Goal: Task Accomplishment & Management: Complete application form

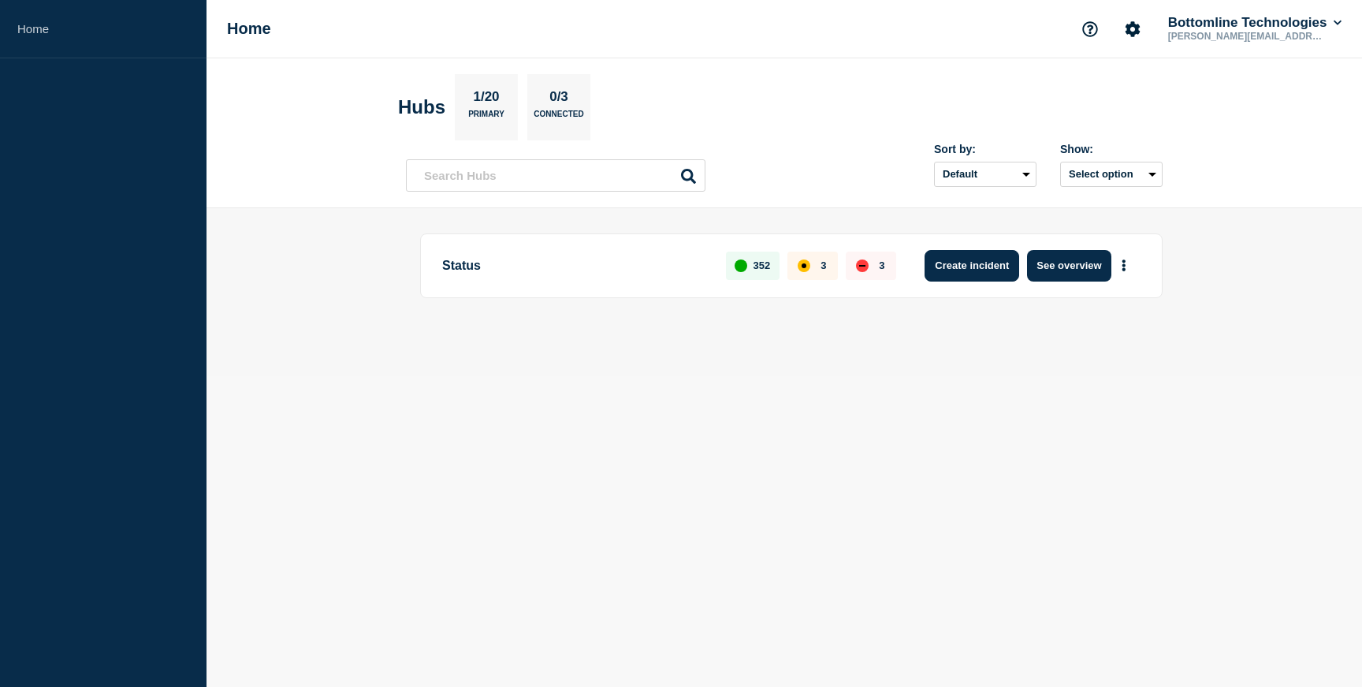
click at [1008, 263] on button "Create incident" at bounding box center [972, 266] width 95 height 32
click at [1055, 262] on button "See overview" at bounding box center [1069, 266] width 84 height 32
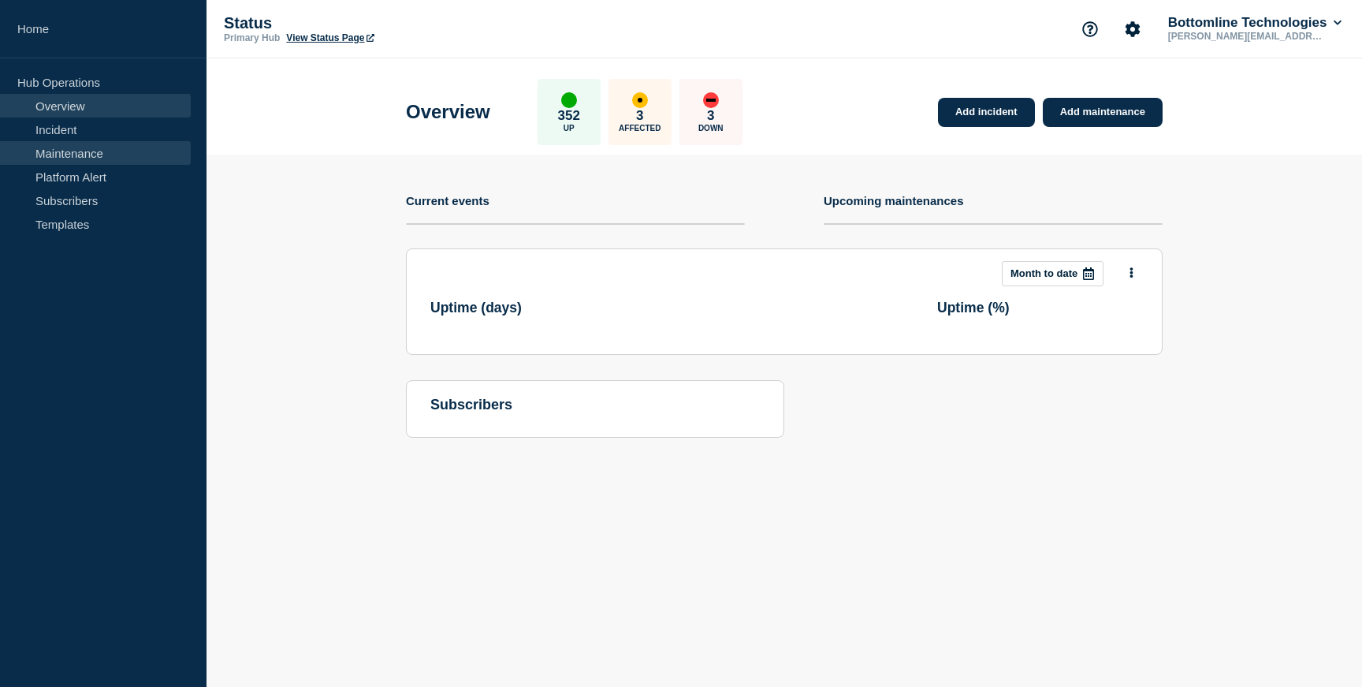
click at [133, 154] on link "Maintenance" at bounding box center [95, 153] width 191 height 24
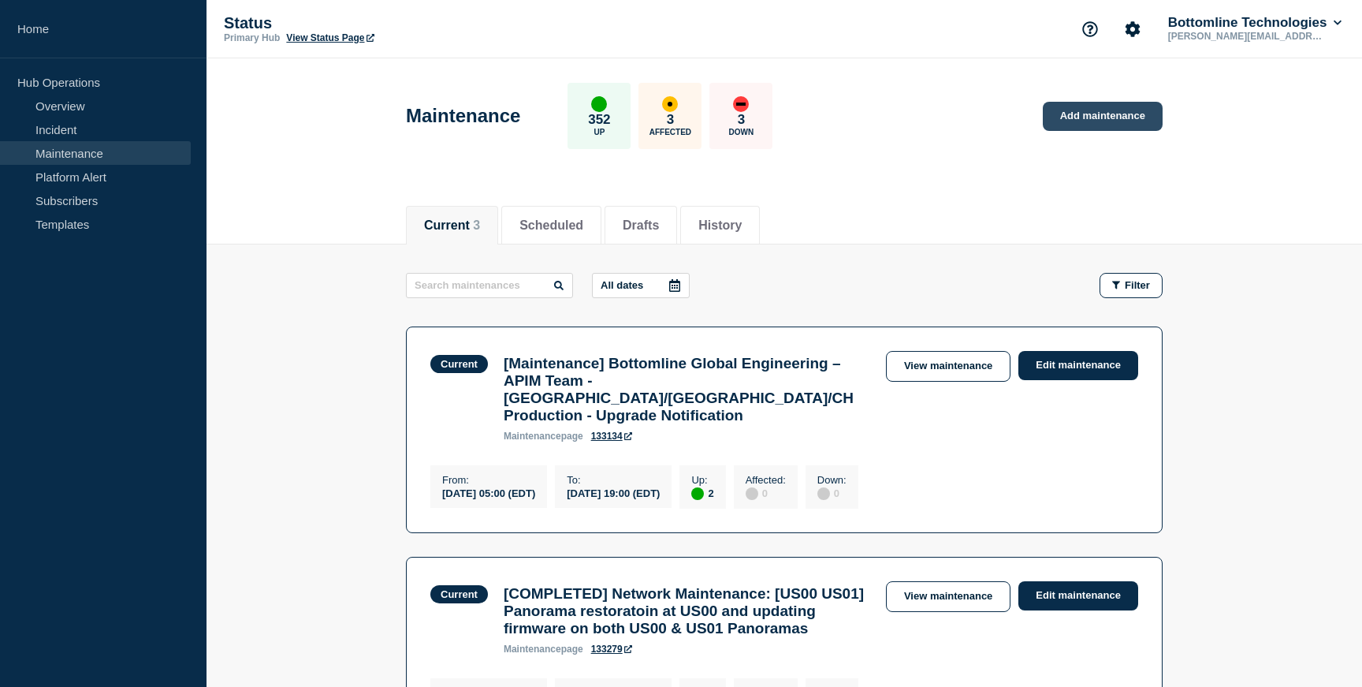
click at [1072, 112] on link "Add maintenance" at bounding box center [1103, 116] width 120 height 29
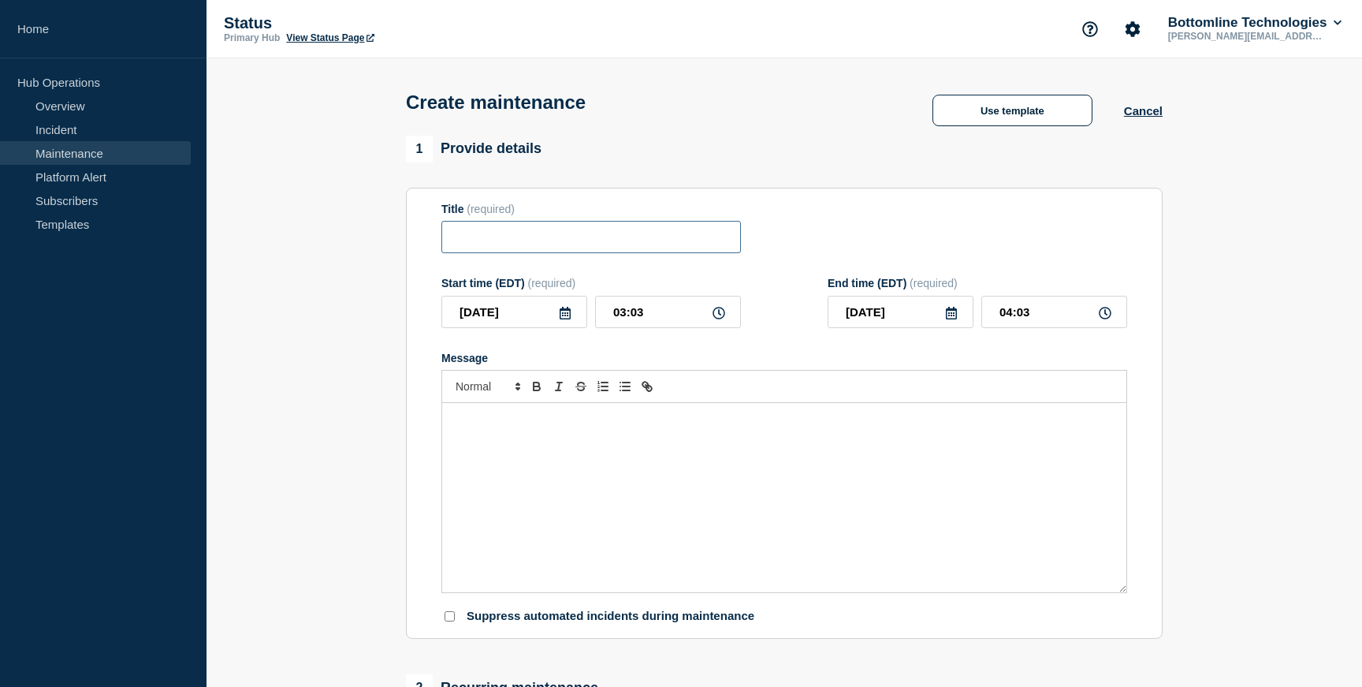
click at [585, 242] on input "Title" at bounding box center [592, 237] width 300 height 32
click at [507, 243] on input "Grafana PVC migration" at bounding box center [592, 237] width 300 height 32
type input "Grafana backup PVC migration"
click at [567, 319] on icon at bounding box center [565, 313] width 11 height 13
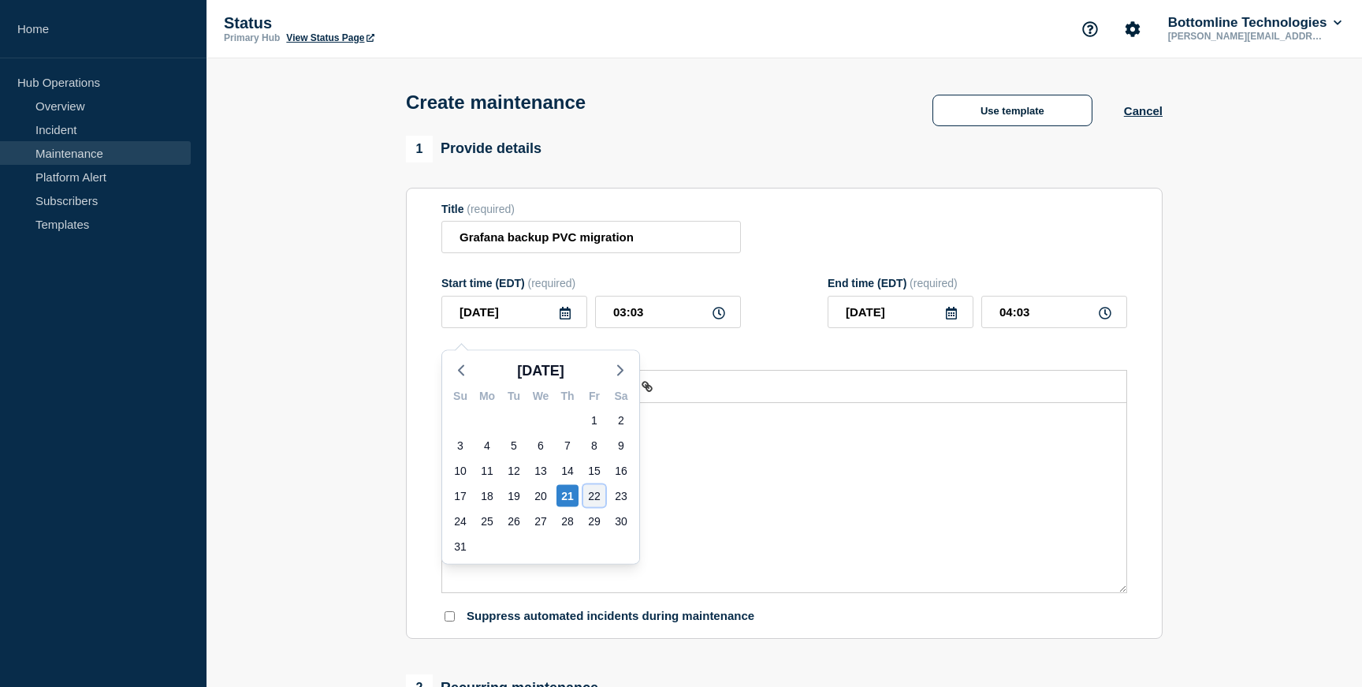
click at [596, 495] on div "22" at bounding box center [594, 496] width 22 height 22
type input "2025-08-22"
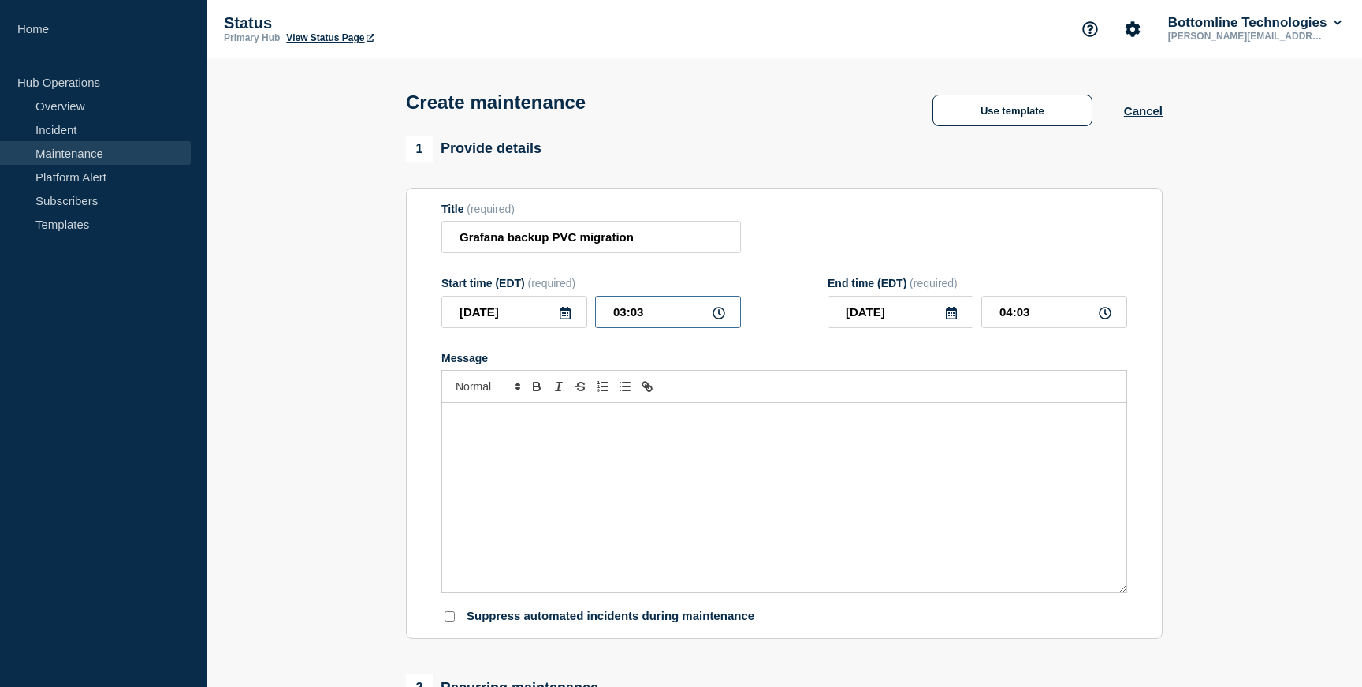
click at [721, 328] on input "03:03" at bounding box center [668, 312] width 146 height 32
click at [721, 319] on icon at bounding box center [719, 313] width 13 height 13
click at [719, 319] on icon at bounding box center [719, 313] width 13 height 13
click at [690, 324] on input "03:03" at bounding box center [668, 312] width 146 height 32
type input "__:__"
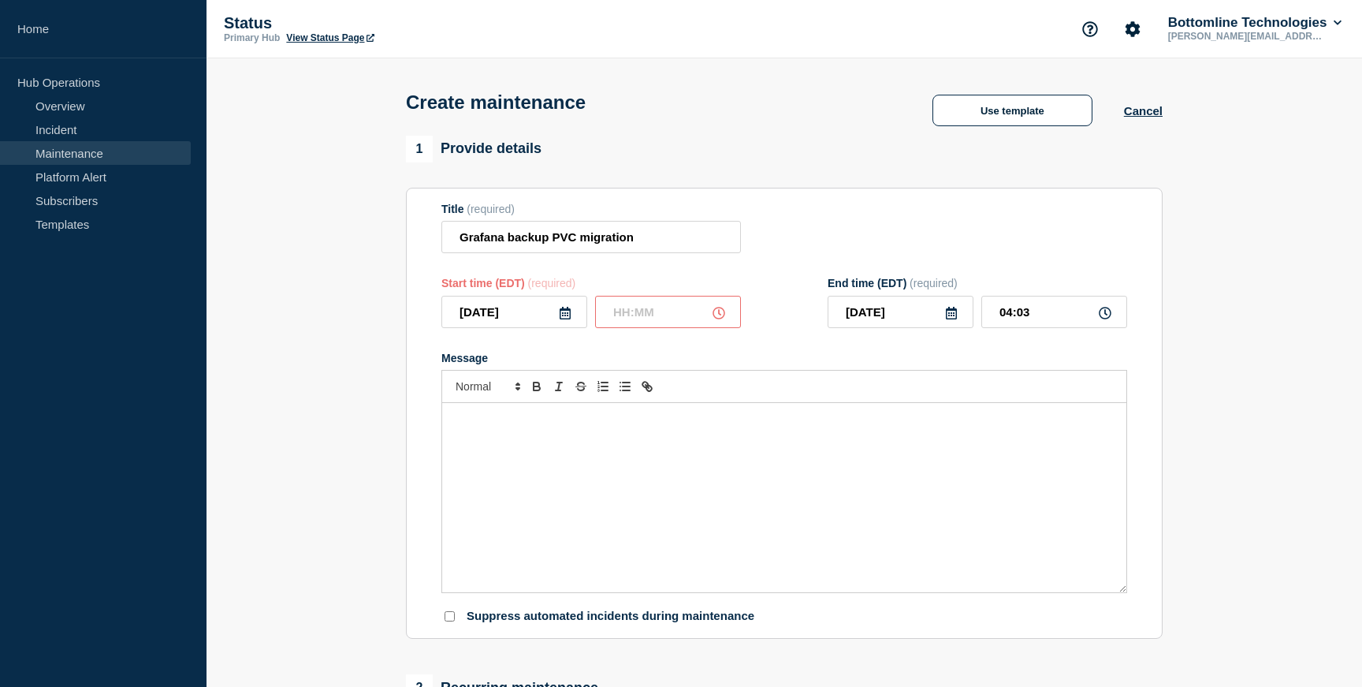
click at [681, 322] on input "text" at bounding box center [668, 312] width 146 height 32
type input "03:00"
click at [1005, 326] on input "04:00" at bounding box center [1055, 312] width 146 height 32
type input "03:05"
click at [557, 470] on div "Message" at bounding box center [784, 497] width 684 height 189
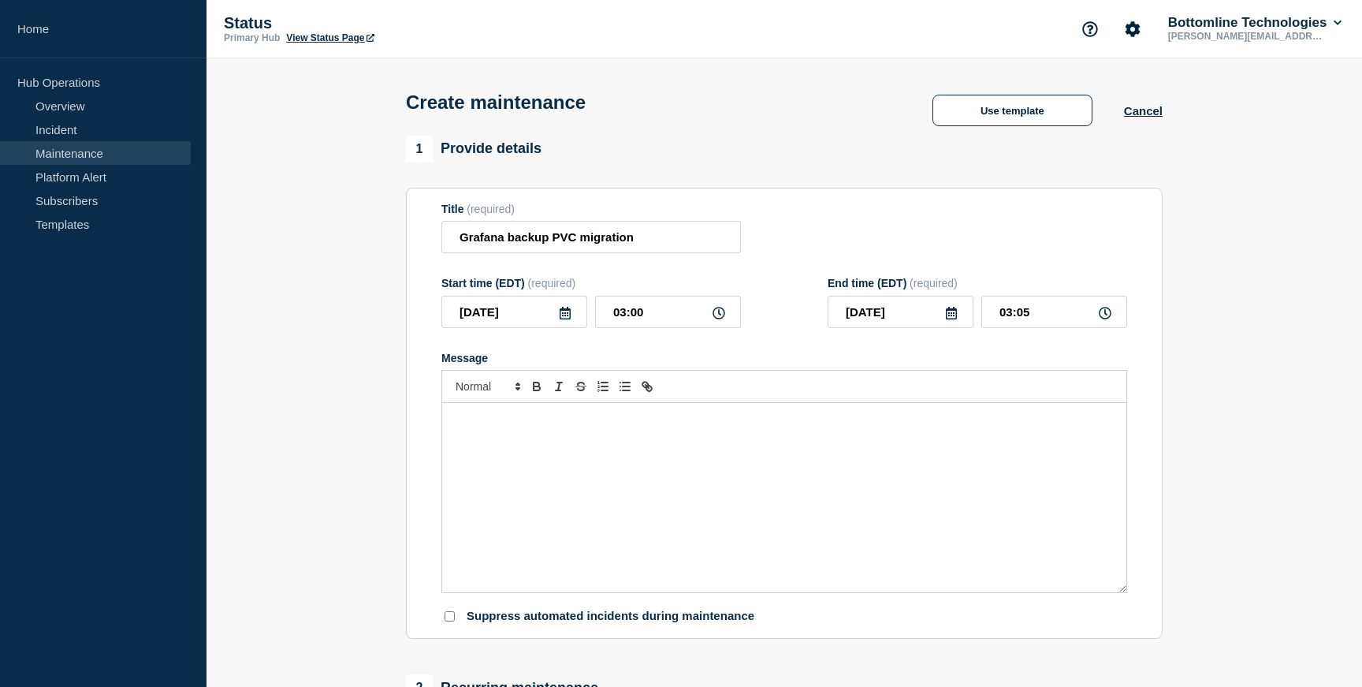
paste div "Message"
click at [456, 427] on p "We are performing a PVC migration as part of infrastructure improvements." at bounding box center [784, 419] width 661 height 14
click at [554, 427] on p "We are performing a PVC migration as part of infrastructure improvements." at bounding box center [784, 419] width 661 height 14
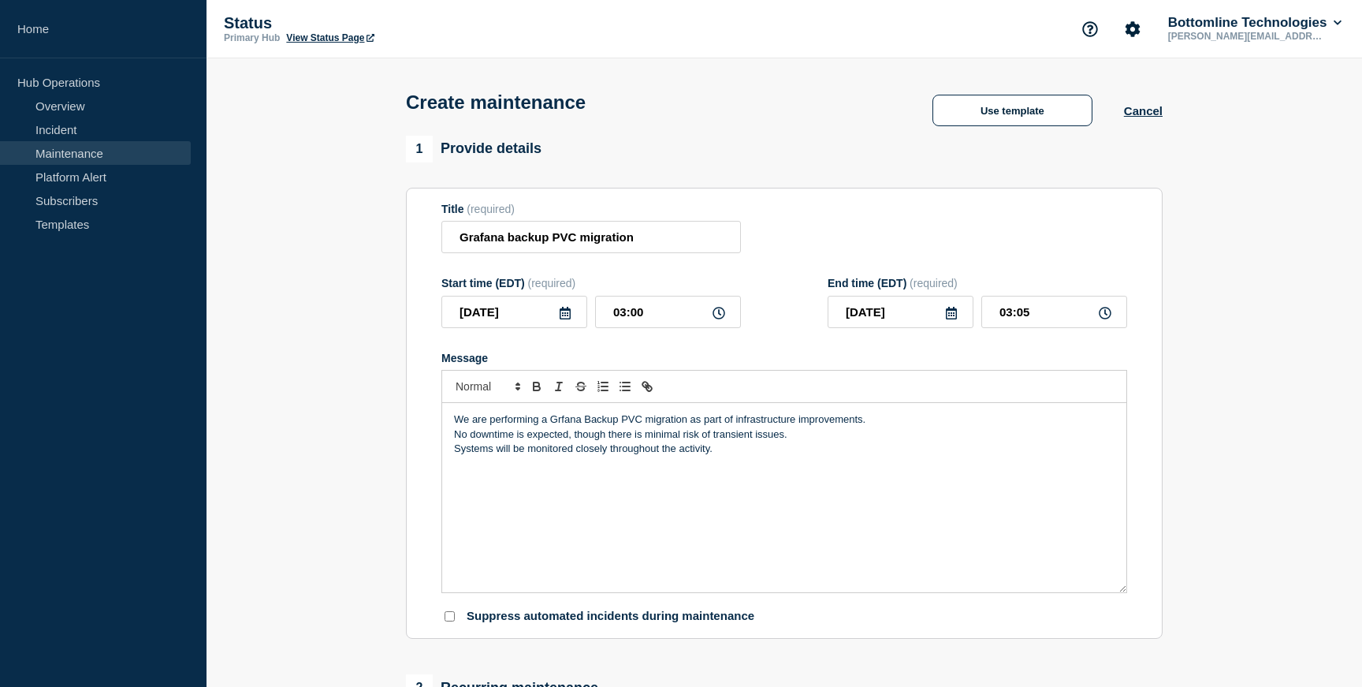
click at [570, 427] on p "We are performing a Grfana Backup PVC migration as part of infrastructure impro…" at bounding box center [784, 419] width 661 height 14
click at [867, 483] on div "We are performing a Grafana Backup PVC migration as part of infrastructure impr…" at bounding box center [784, 497] width 684 height 189
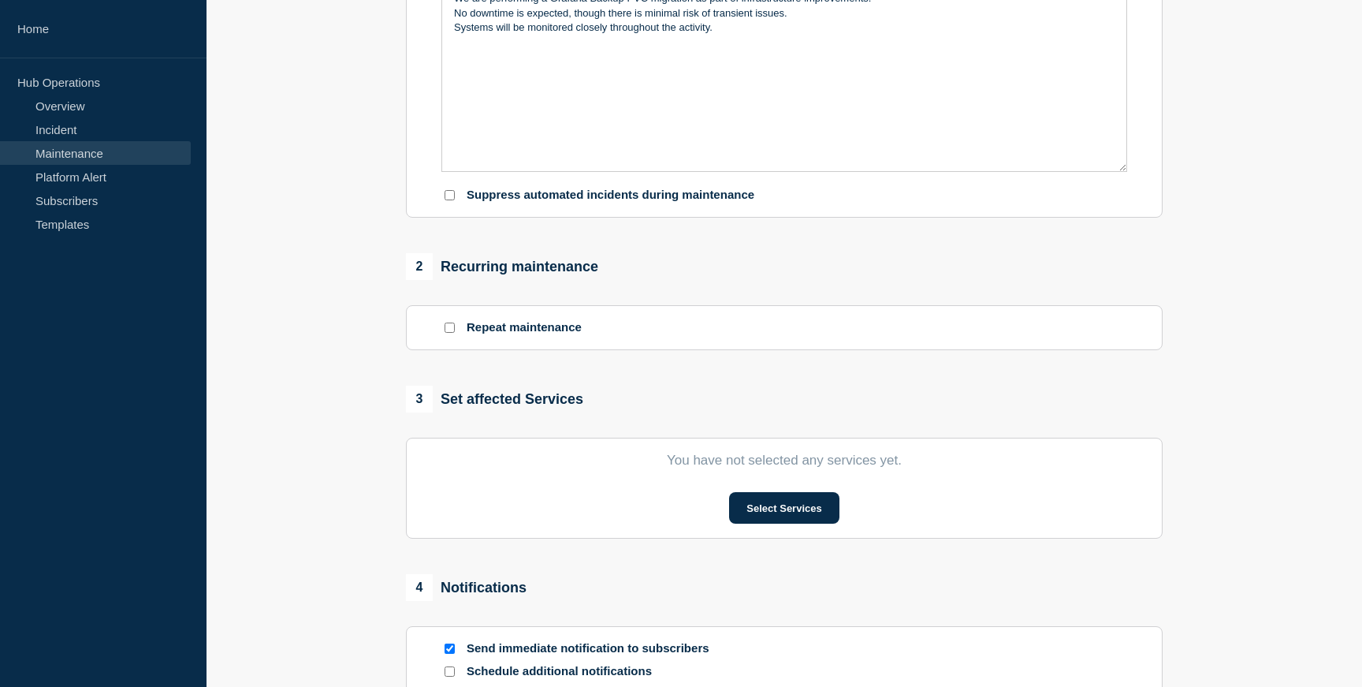
scroll to position [609, 0]
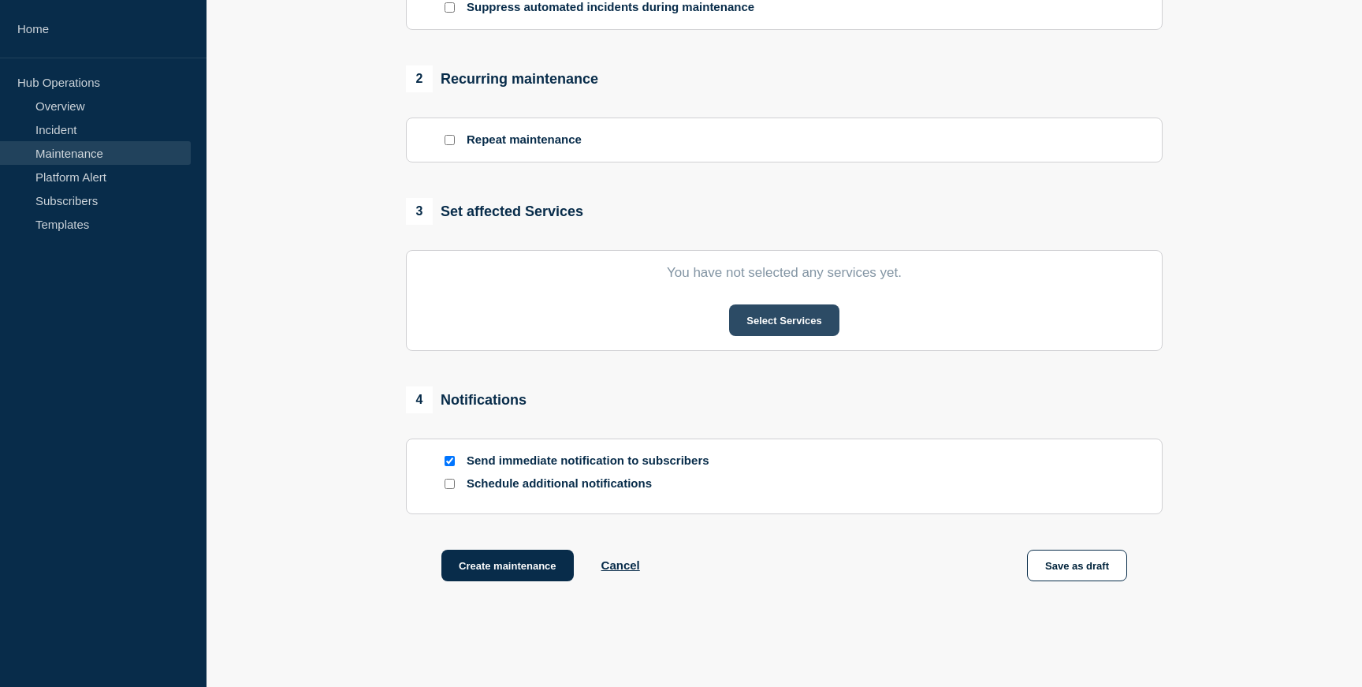
click at [791, 336] on button "Select Services" at bounding box center [784, 320] width 110 height 32
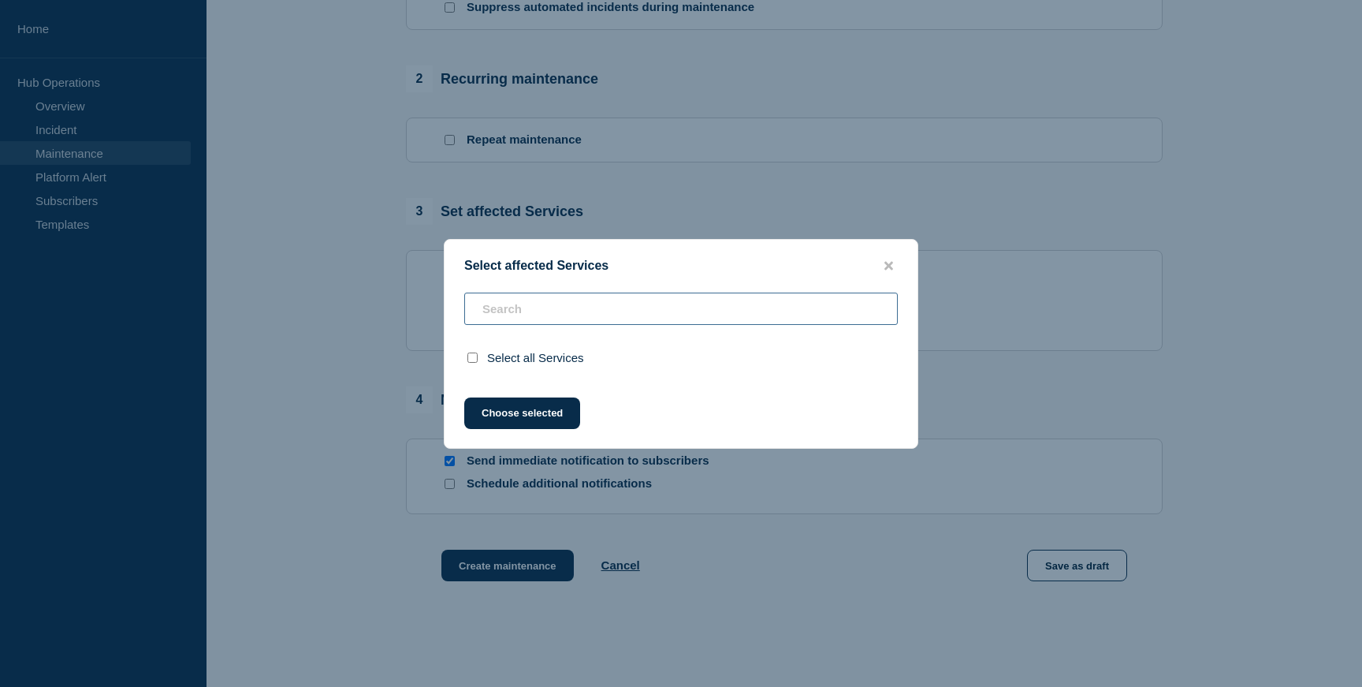
click at [600, 311] on input "text" at bounding box center [681, 309] width 434 height 32
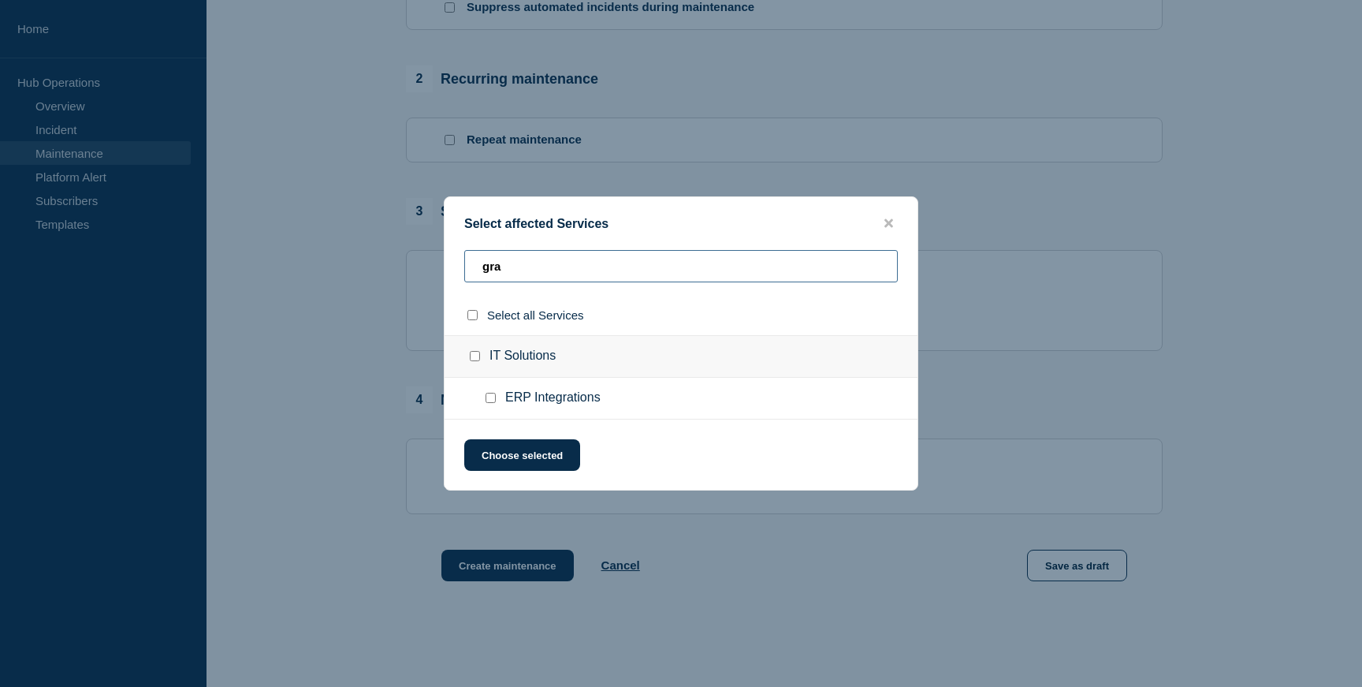
scroll to position [0, 0]
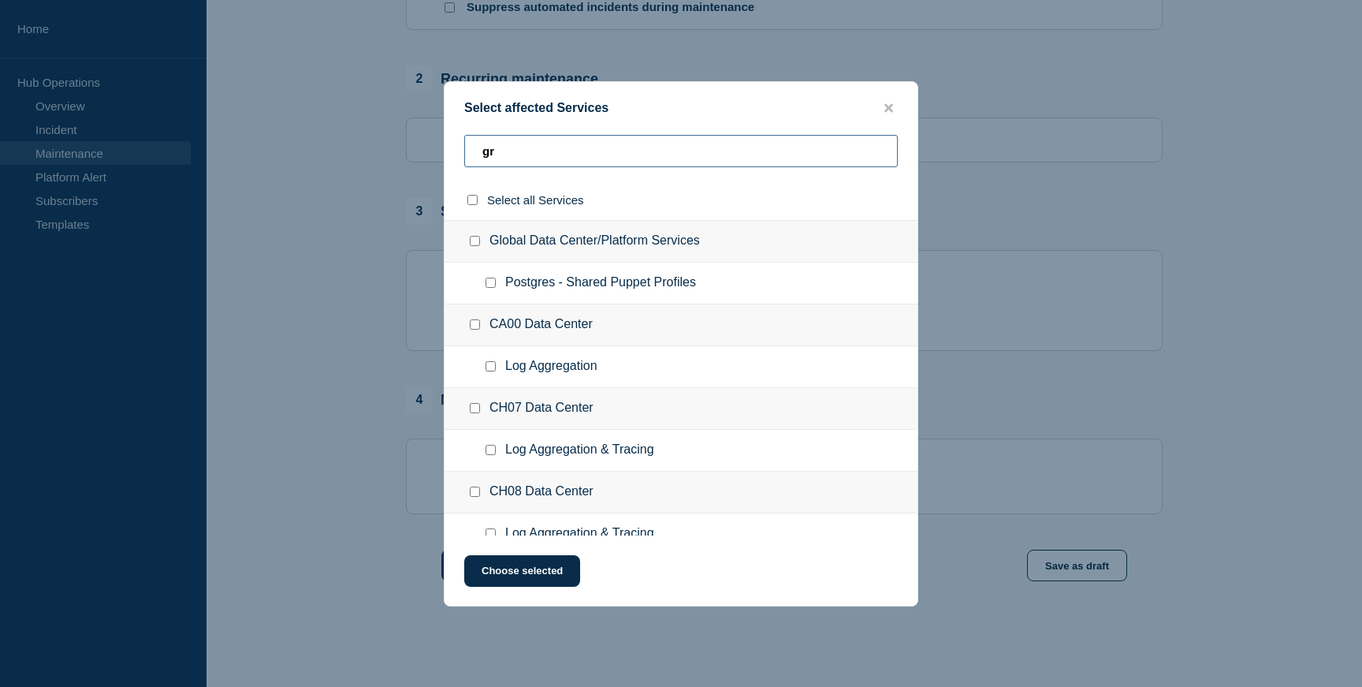
type input "g"
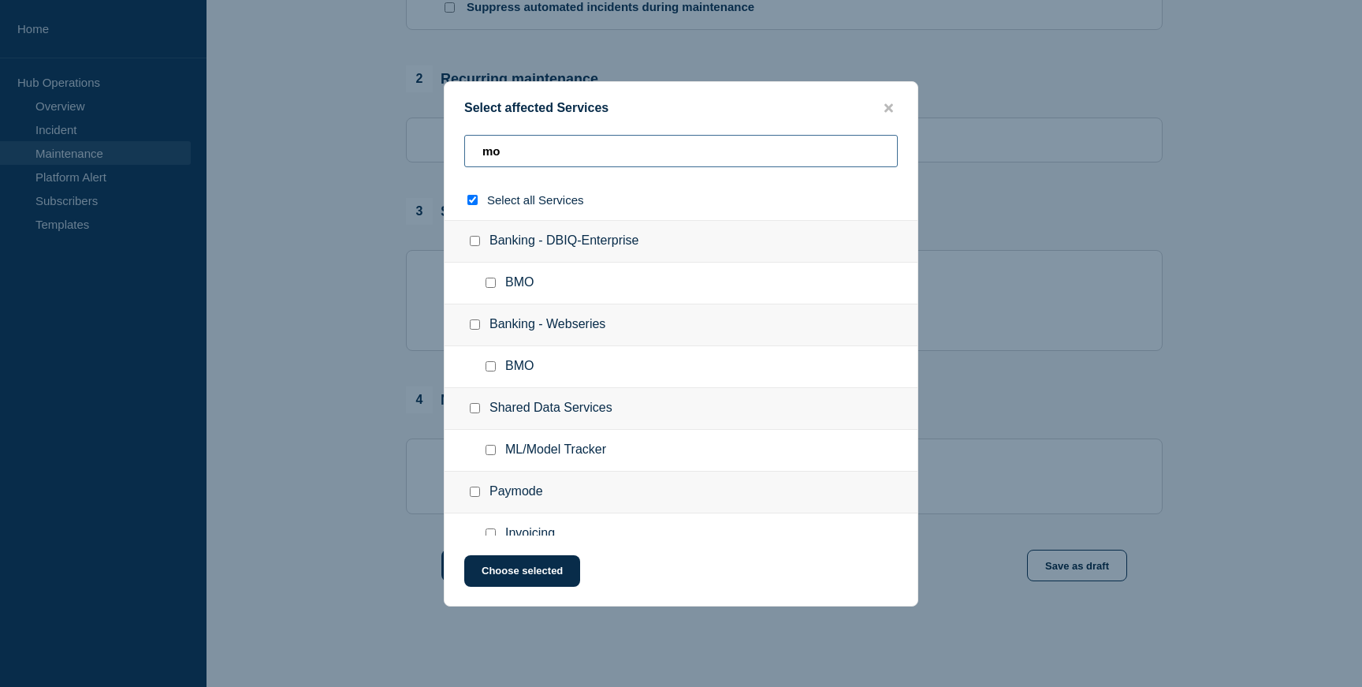
type input "mon"
checkbox input "true"
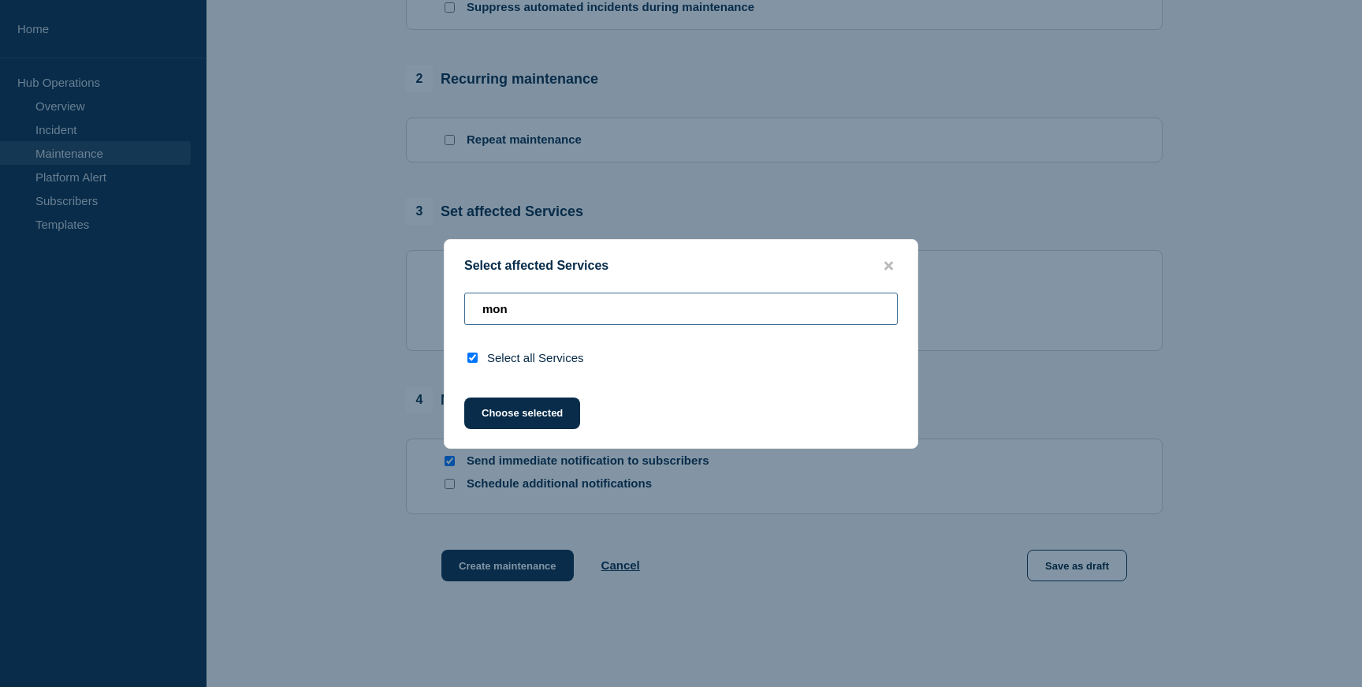
type input "mo"
checkbox input "false"
type input "m"
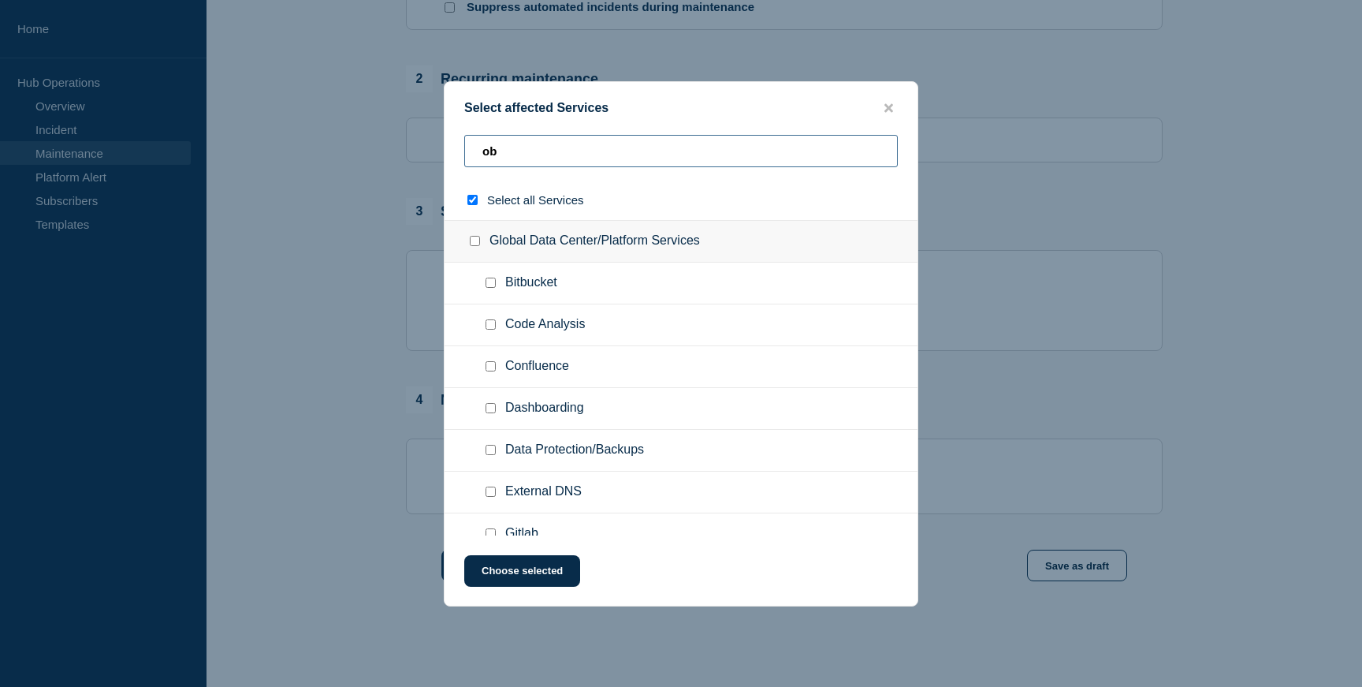
type input "obs"
checkbox input "true"
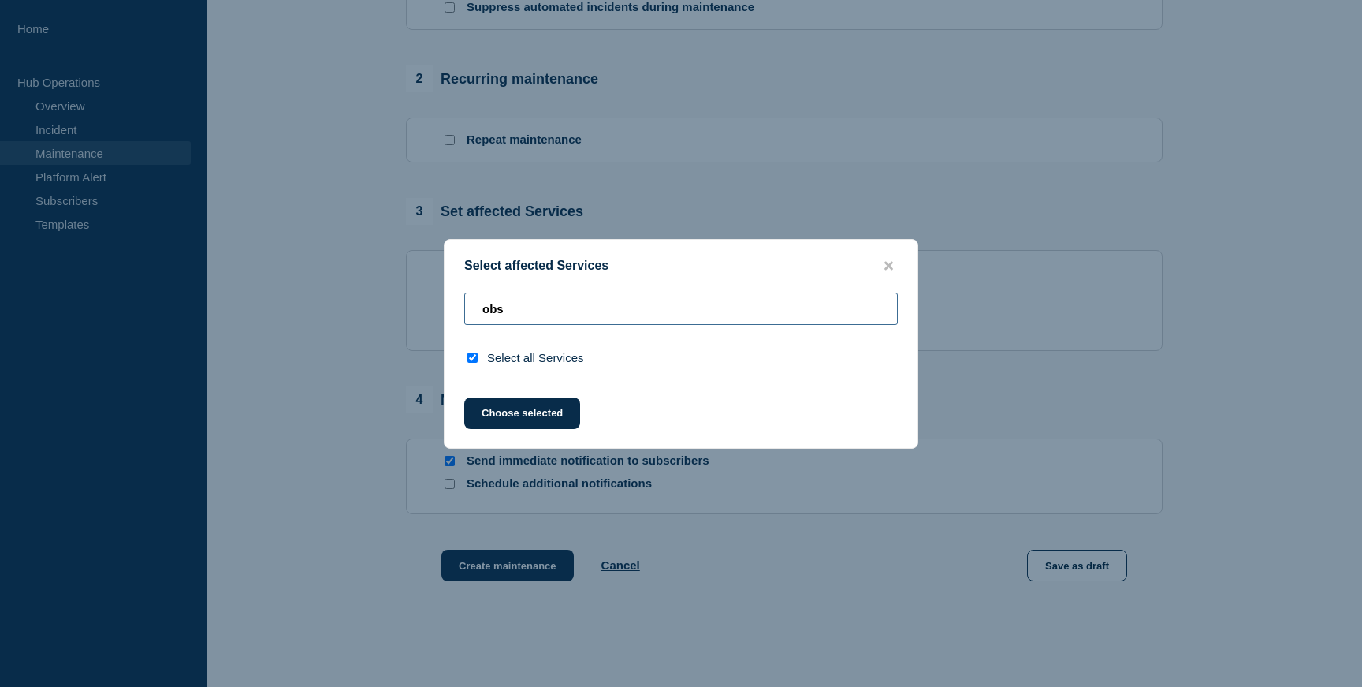
type input "ob"
checkbox input "false"
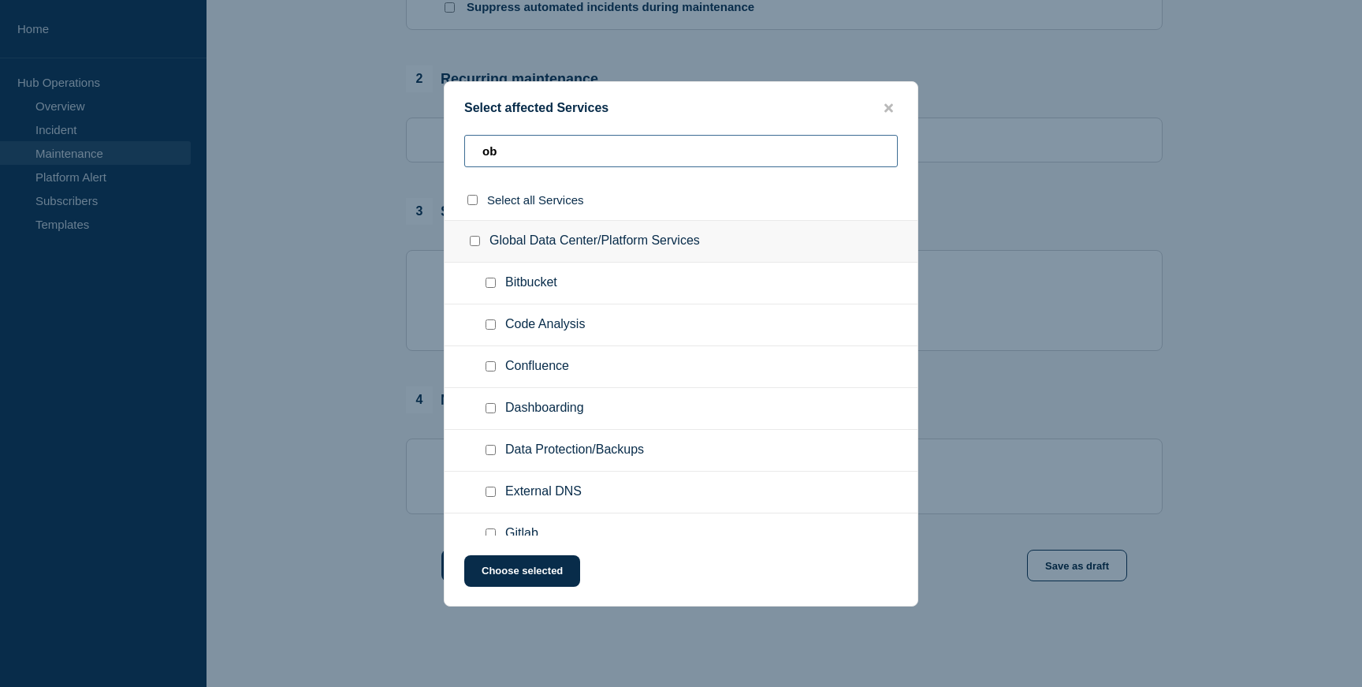
type input "o"
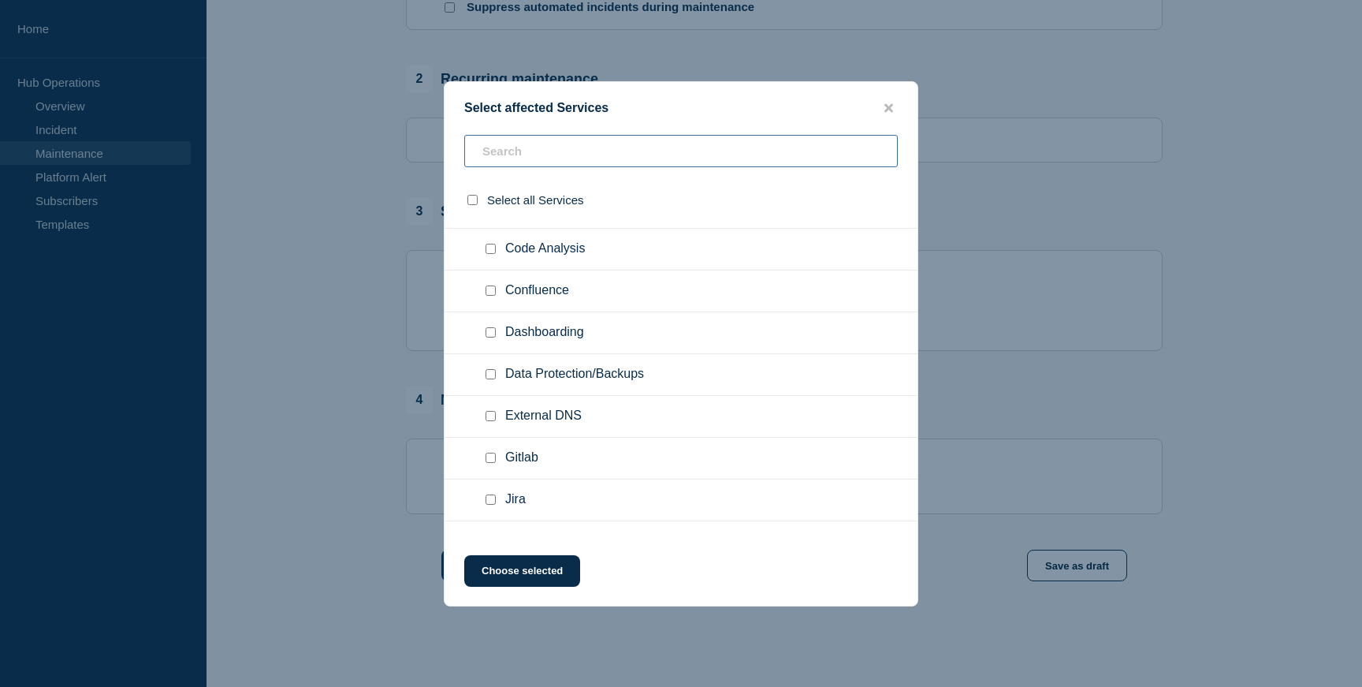
scroll to position [100, 0]
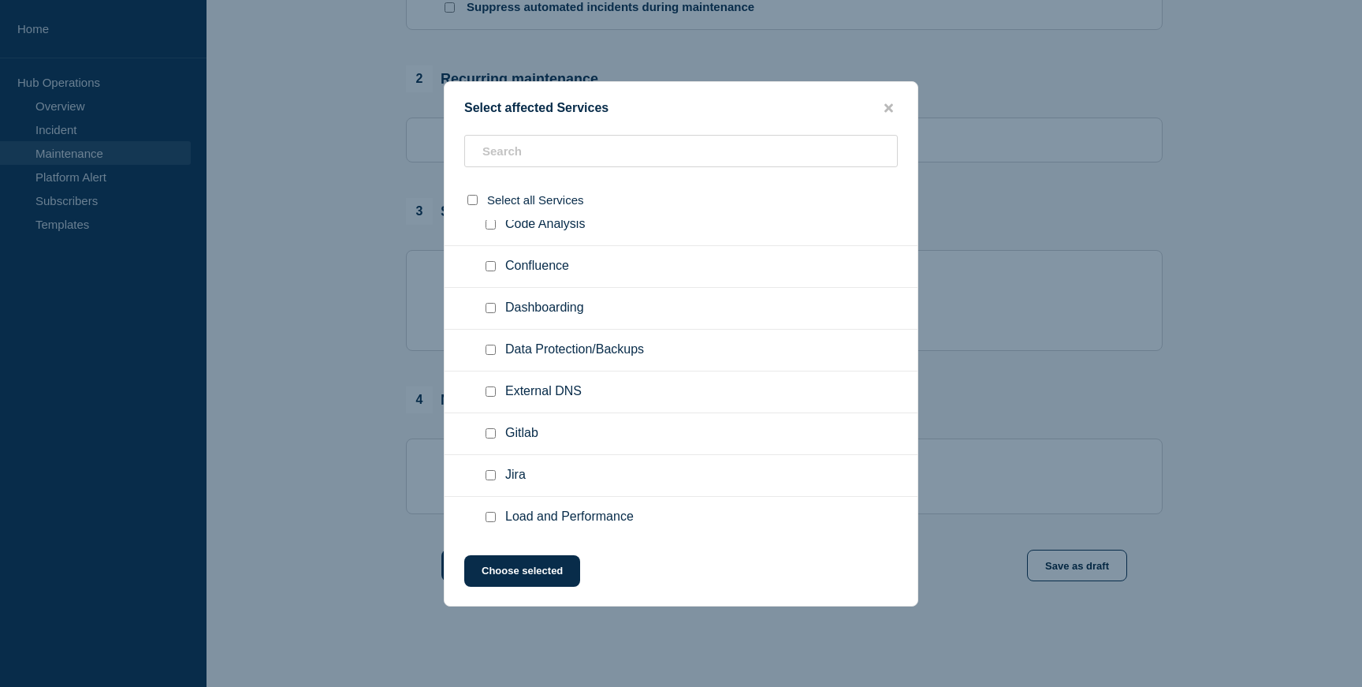
click at [490, 313] on input "Dashboarding checkbox" at bounding box center [491, 308] width 10 height 10
checkbox input "true"
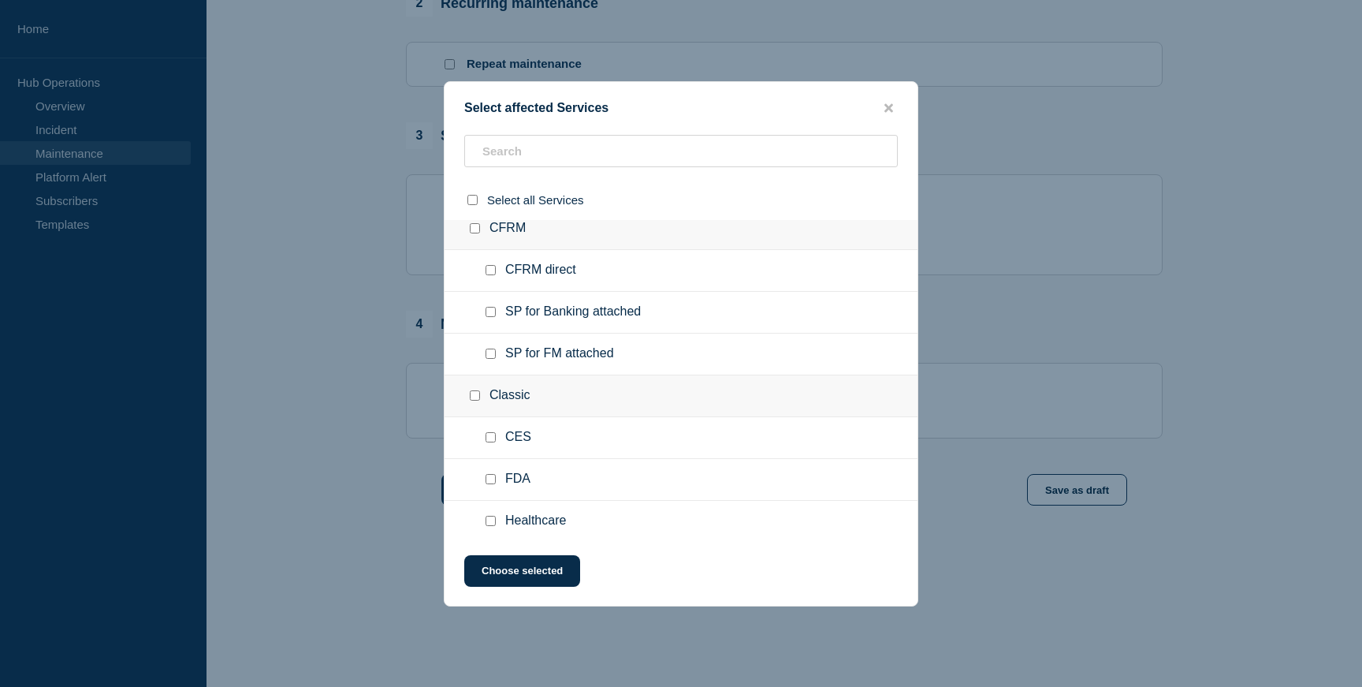
scroll to position [10158, 0]
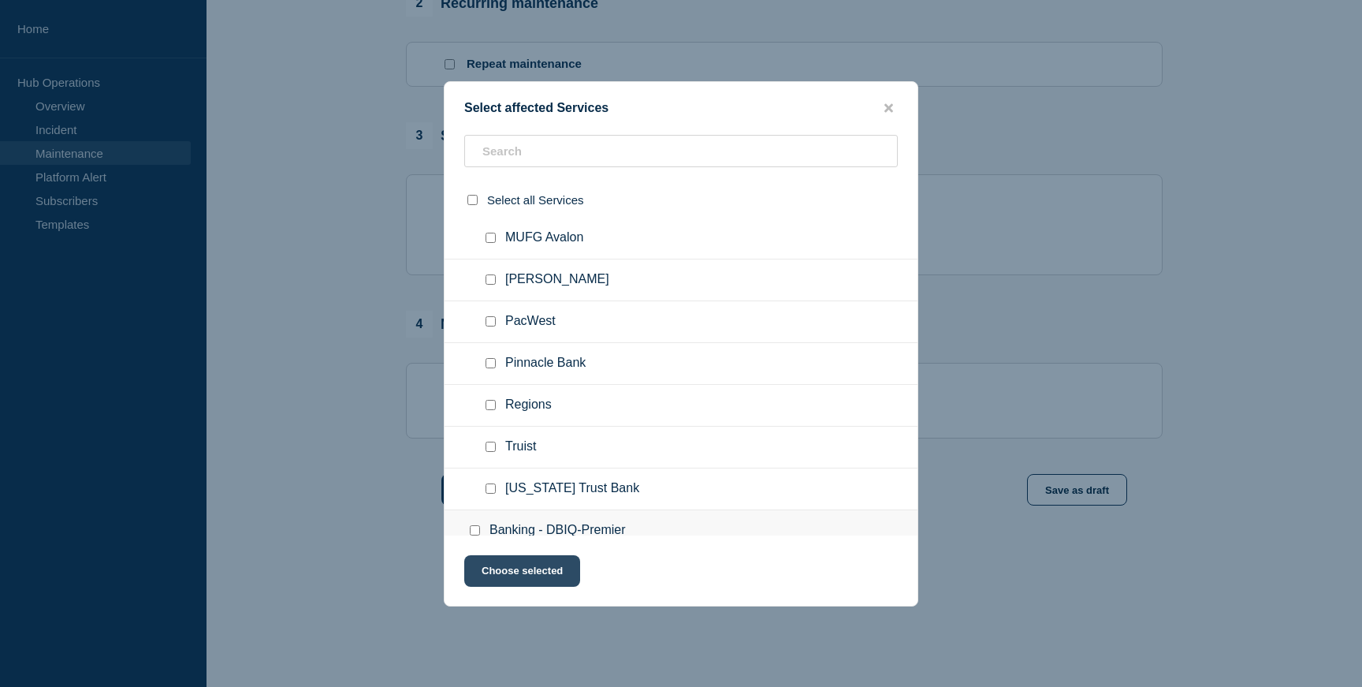
click at [522, 574] on button "Choose selected" at bounding box center [522, 571] width 116 height 32
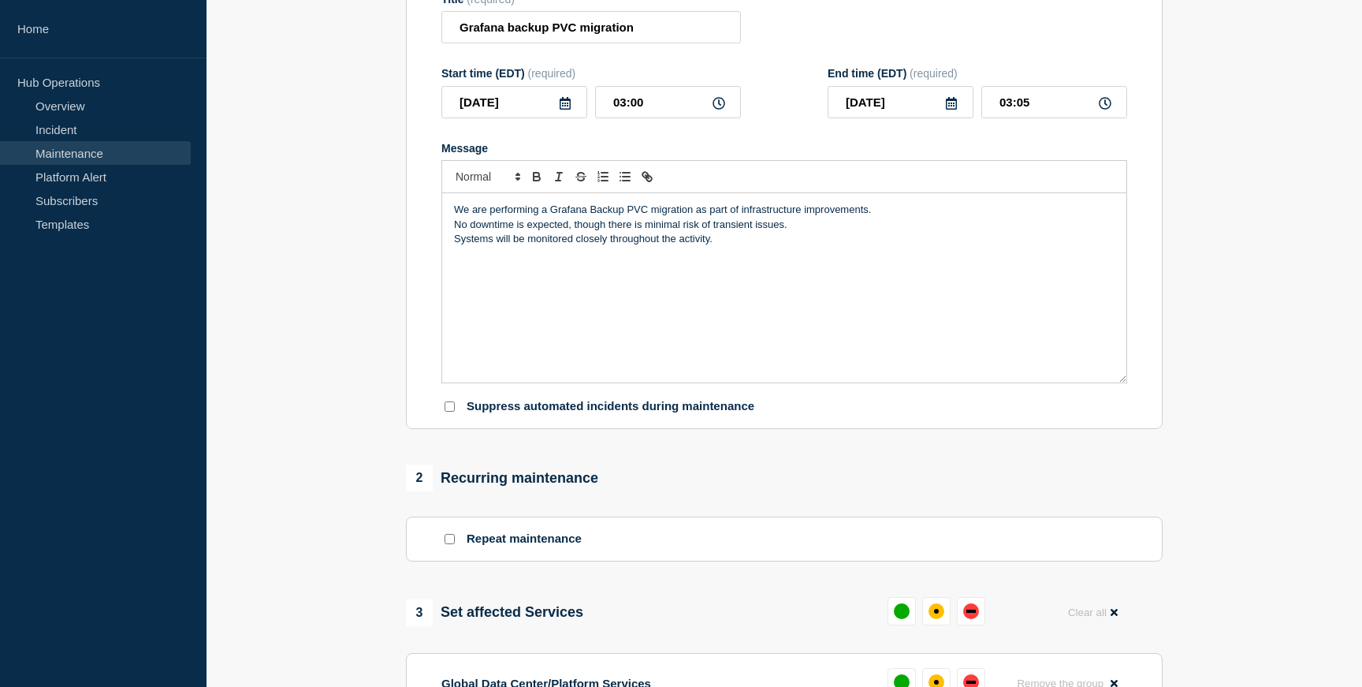
scroll to position [209, 0]
click at [697, 218] on p "We are performing a Grafana Backup PVC migration as part of infrastructure impr…" at bounding box center [784, 210] width 661 height 14
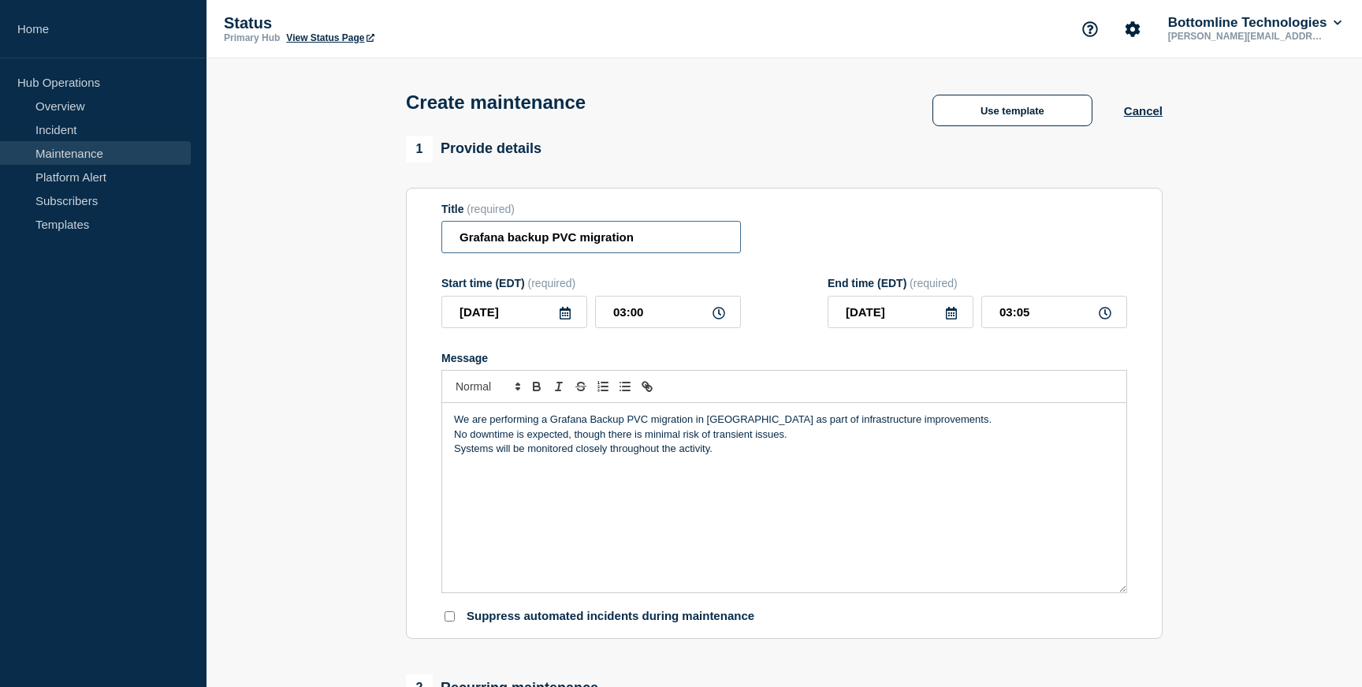
click at [674, 244] on input "Grafana backup PVC migration" at bounding box center [592, 237] width 300 height 32
type input "Grafana backup PVC migration in US00"
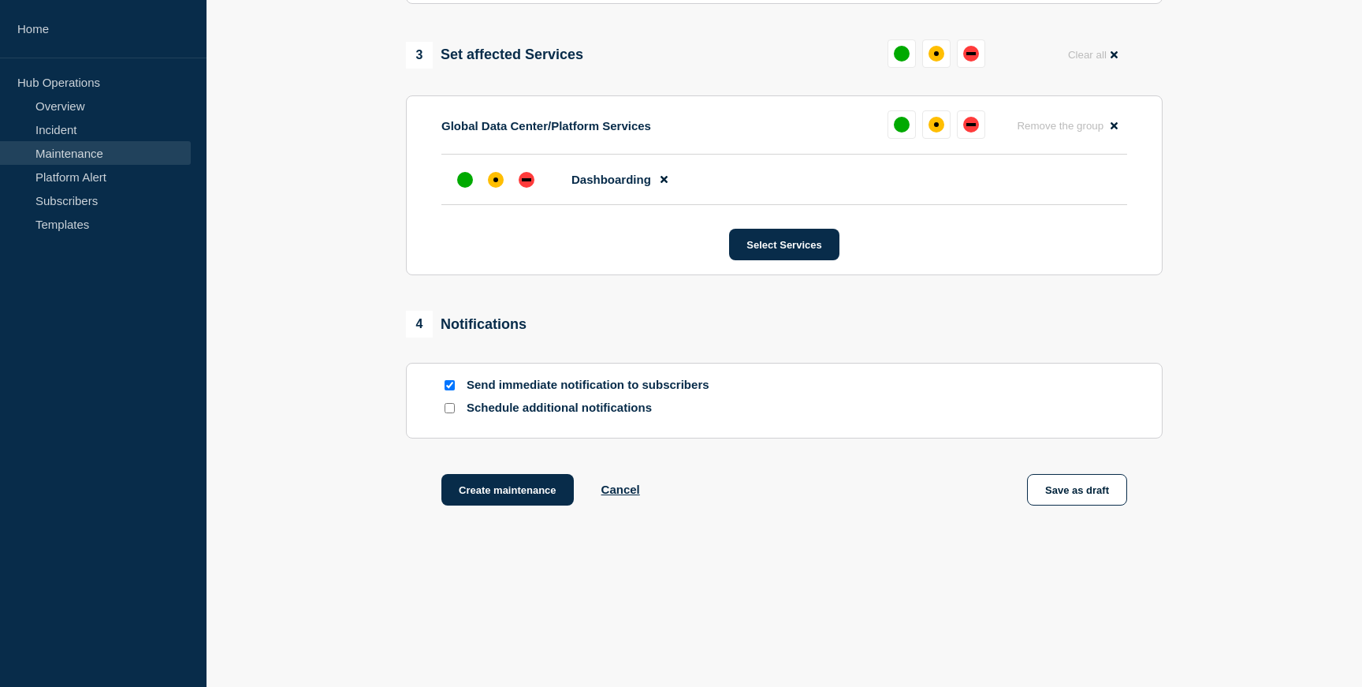
scroll to position [798, 0]
click at [579, 412] on p "Schedule additional notifications" at bounding box center [593, 408] width 252 height 15
click at [448, 407] on input "Schedule additional notifications" at bounding box center [450, 408] width 10 height 10
checkbox input "true"
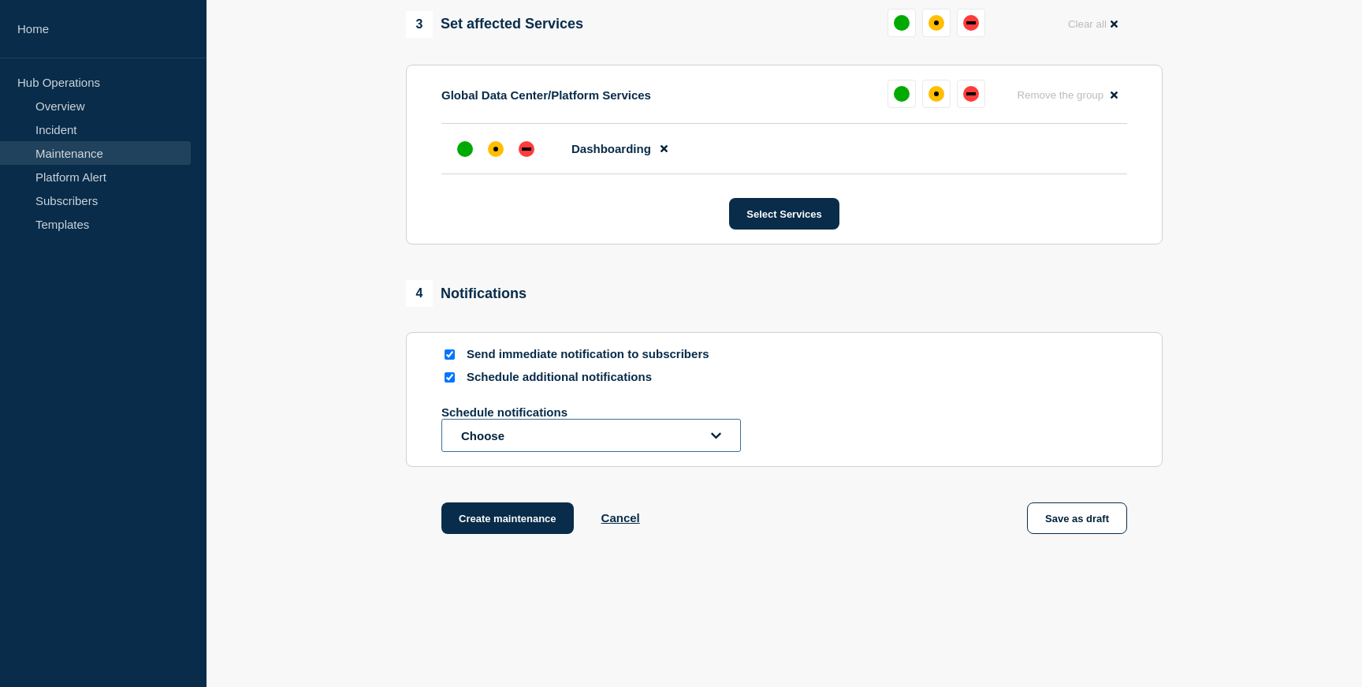
click at [661, 452] on button "Choose" at bounding box center [592, 435] width 300 height 33
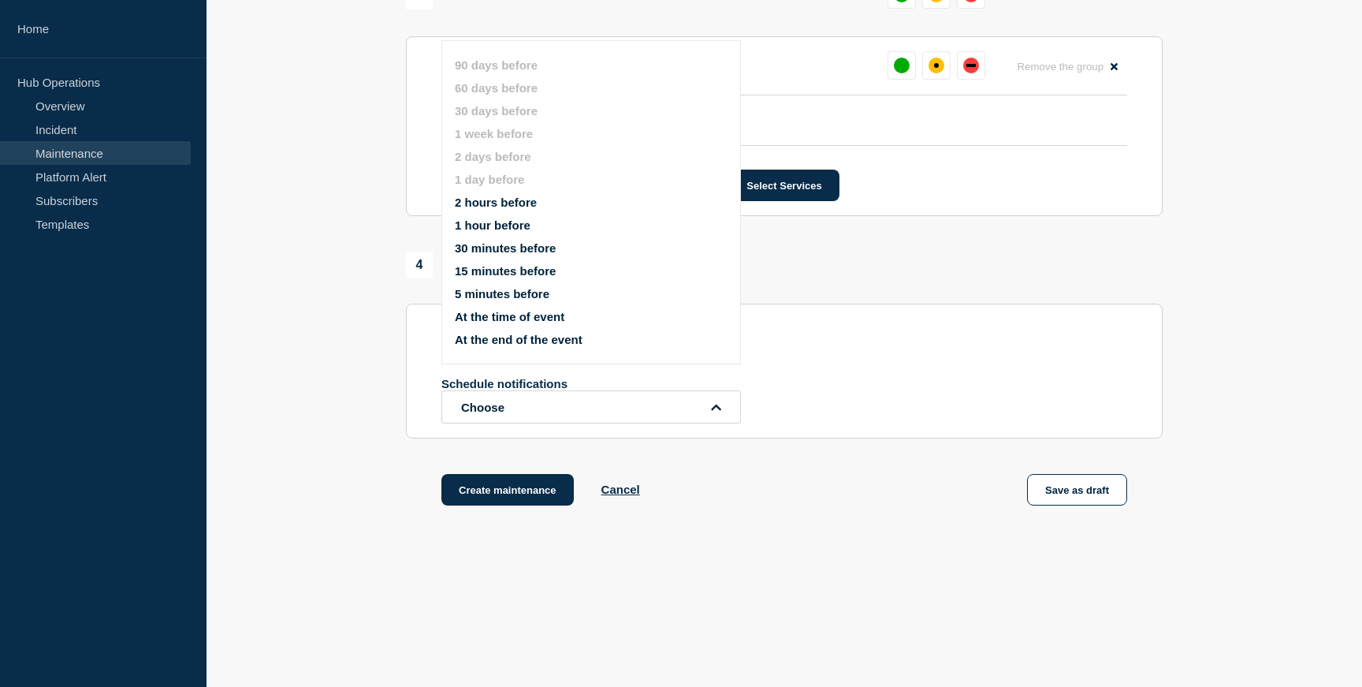
scroll to position [779, 0]
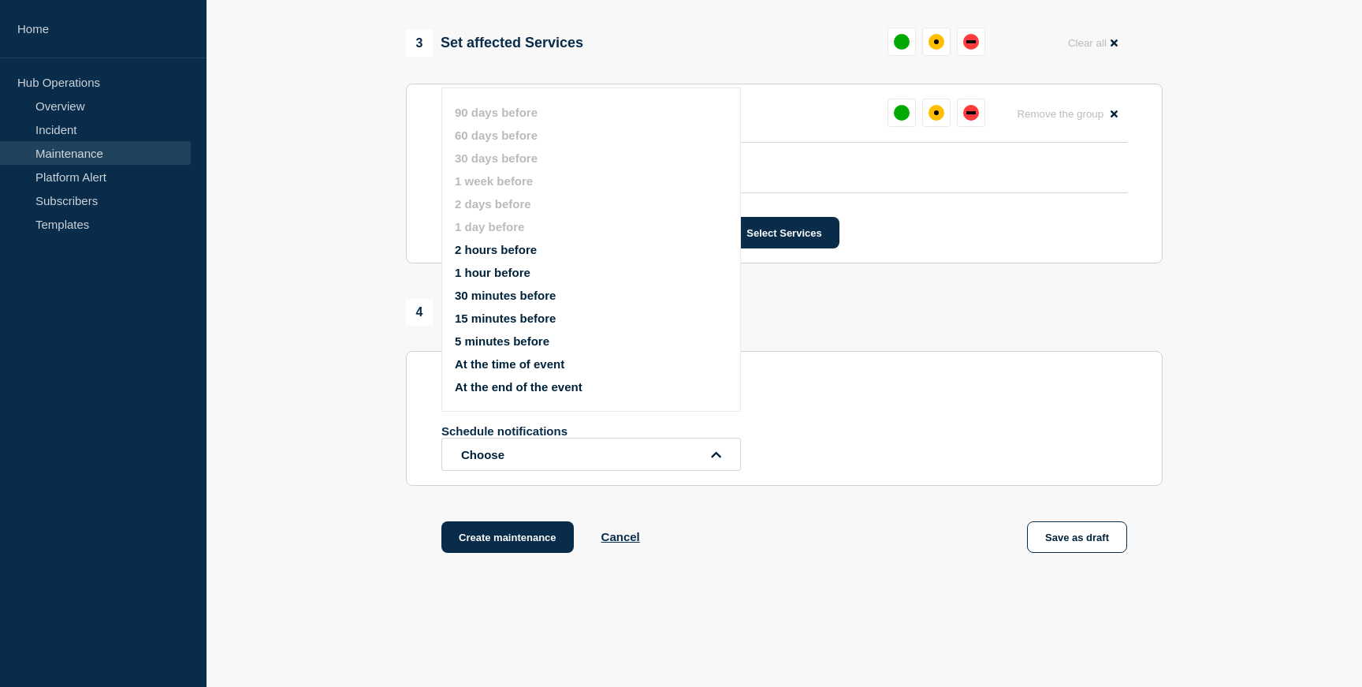
click at [495, 256] on button "2 hours before" at bounding box center [496, 249] width 82 height 13
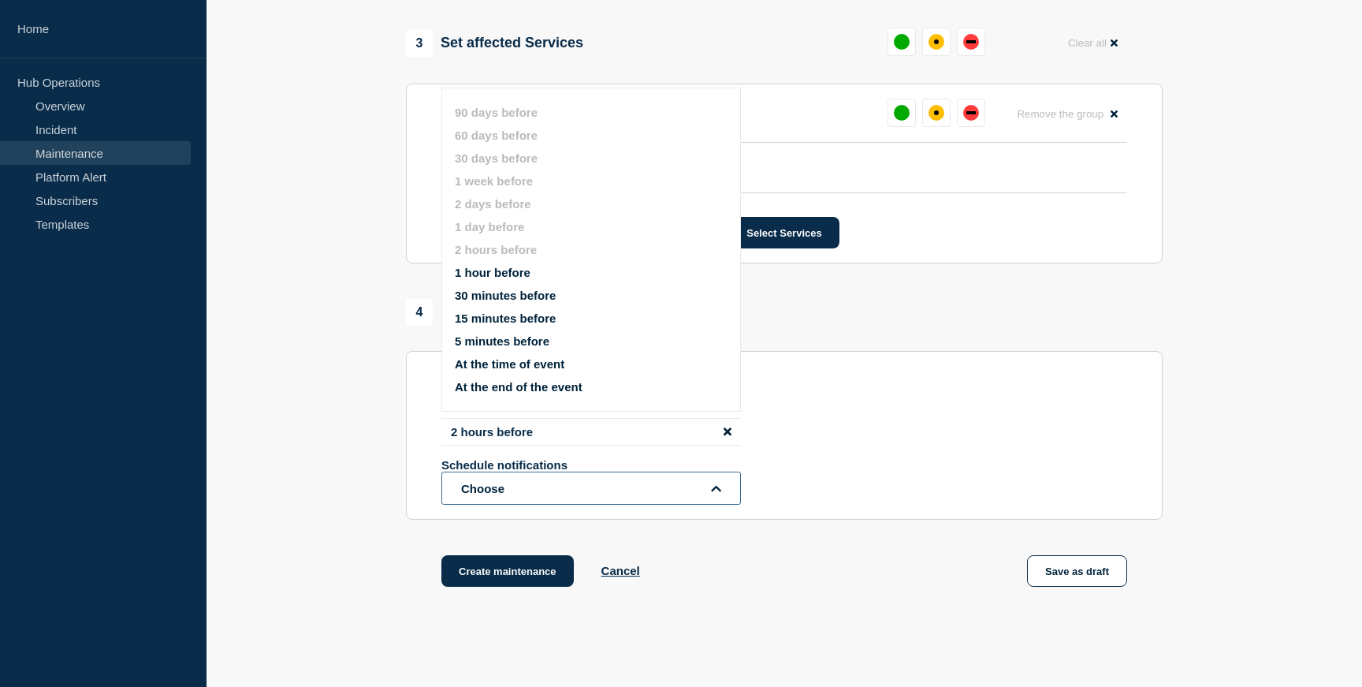
click at [579, 505] on button "Choose" at bounding box center [592, 488] width 300 height 33
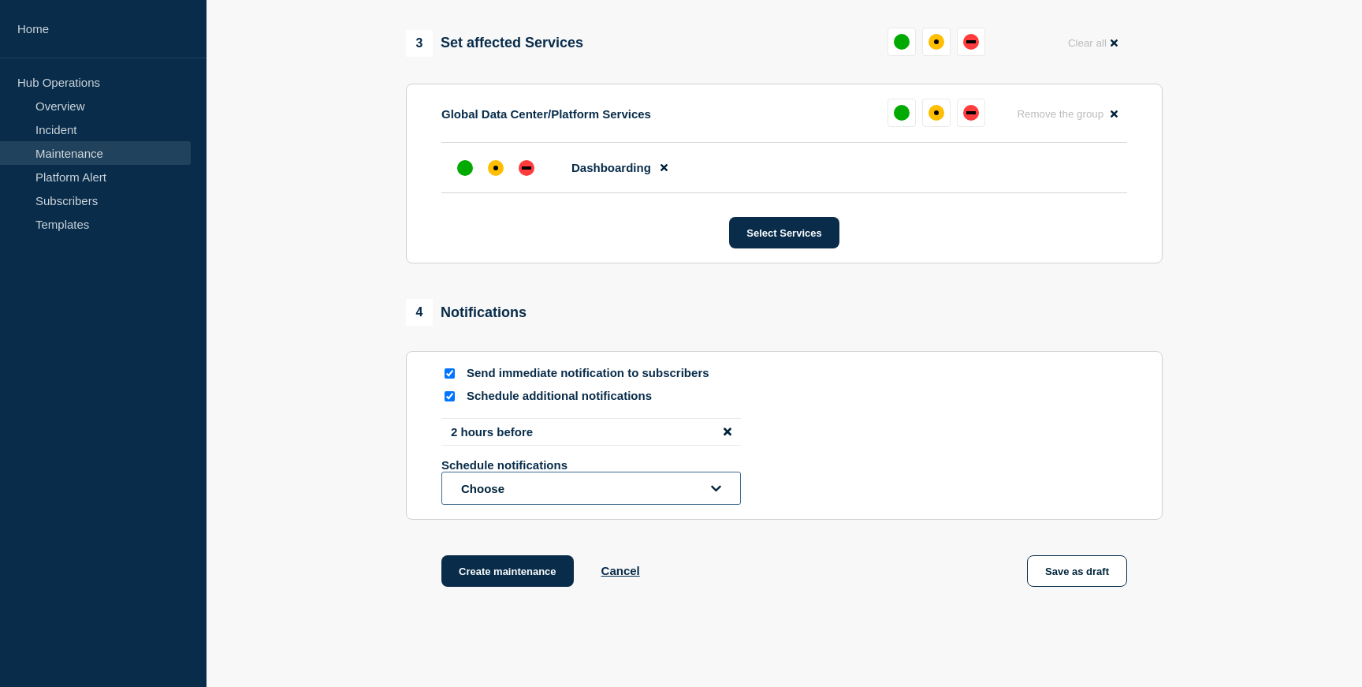
click at [726, 505] on button "Choose" at bounding box center [592, 488] width 300 height 33
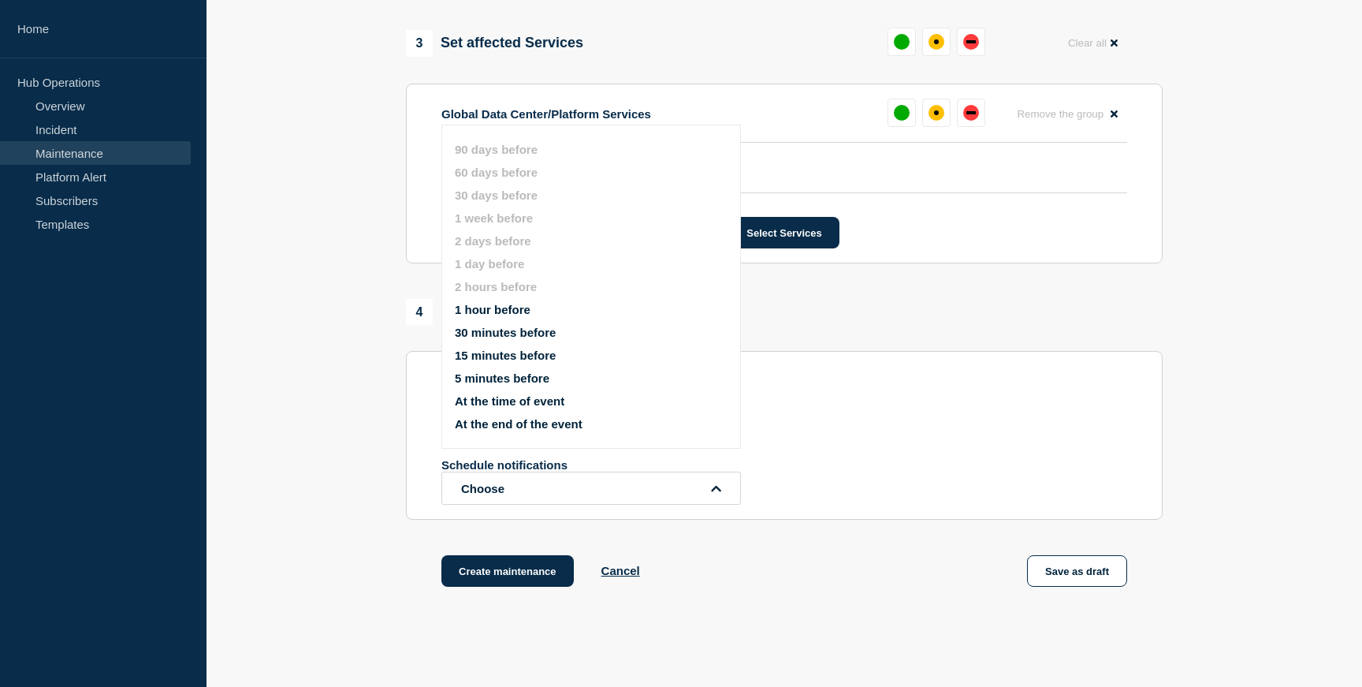
click at [494, 339] on button "30 minutes before" at bounding box center [505, 332] width 101 height 13
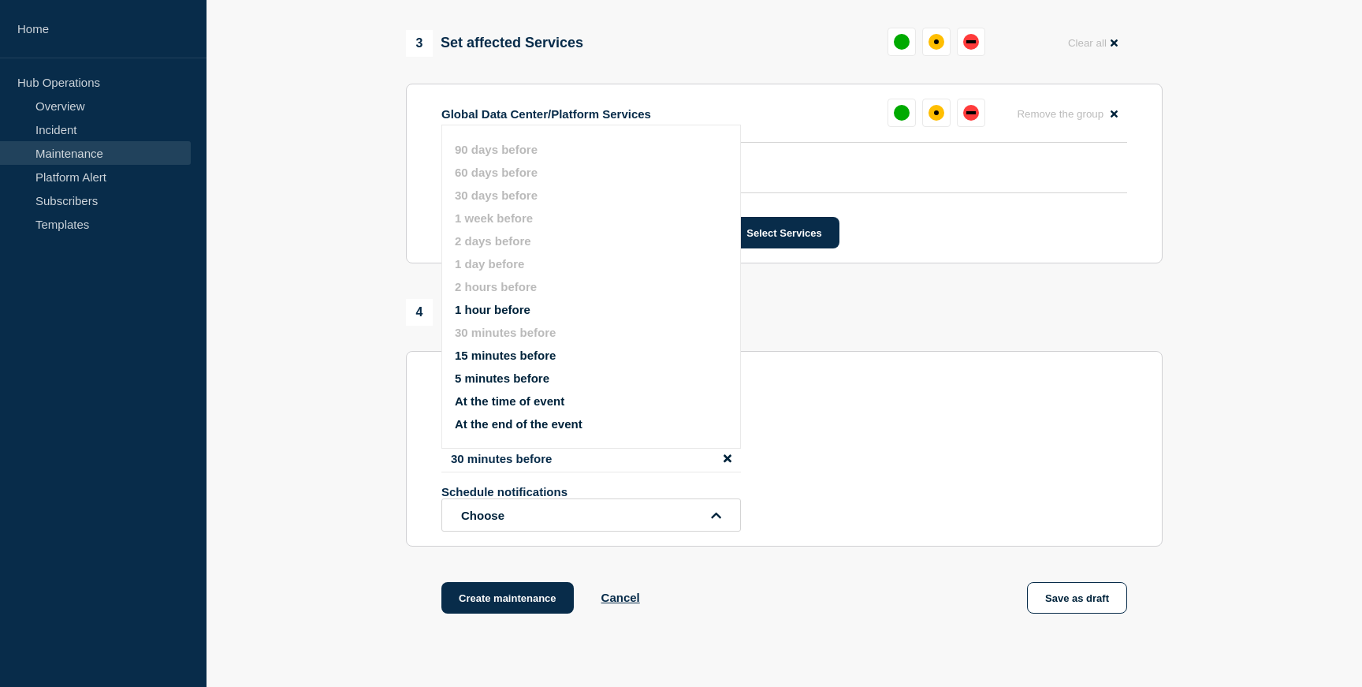
click at [946, 484] on div "2 hours before 30 minutes before Schedule notifications Choose 90 days before 6…" at bounding box center [785, 475] width 686 height 114
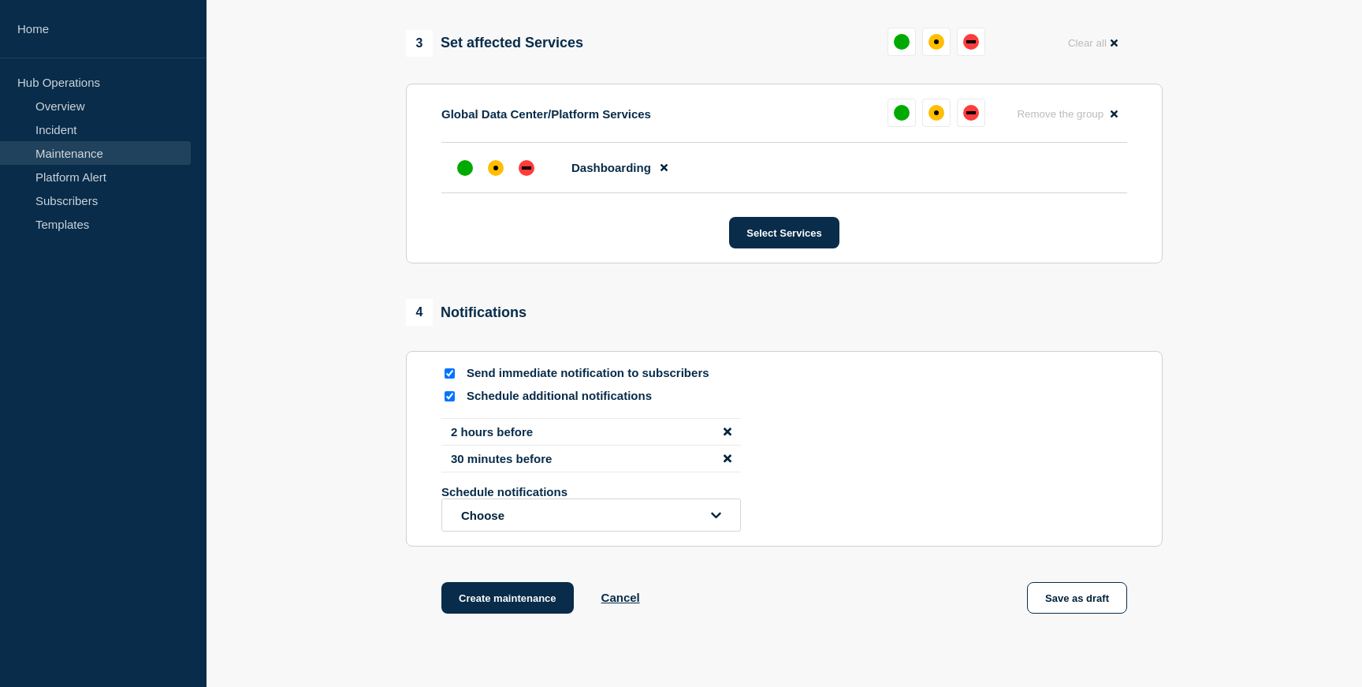
scroll to position [0, 0]
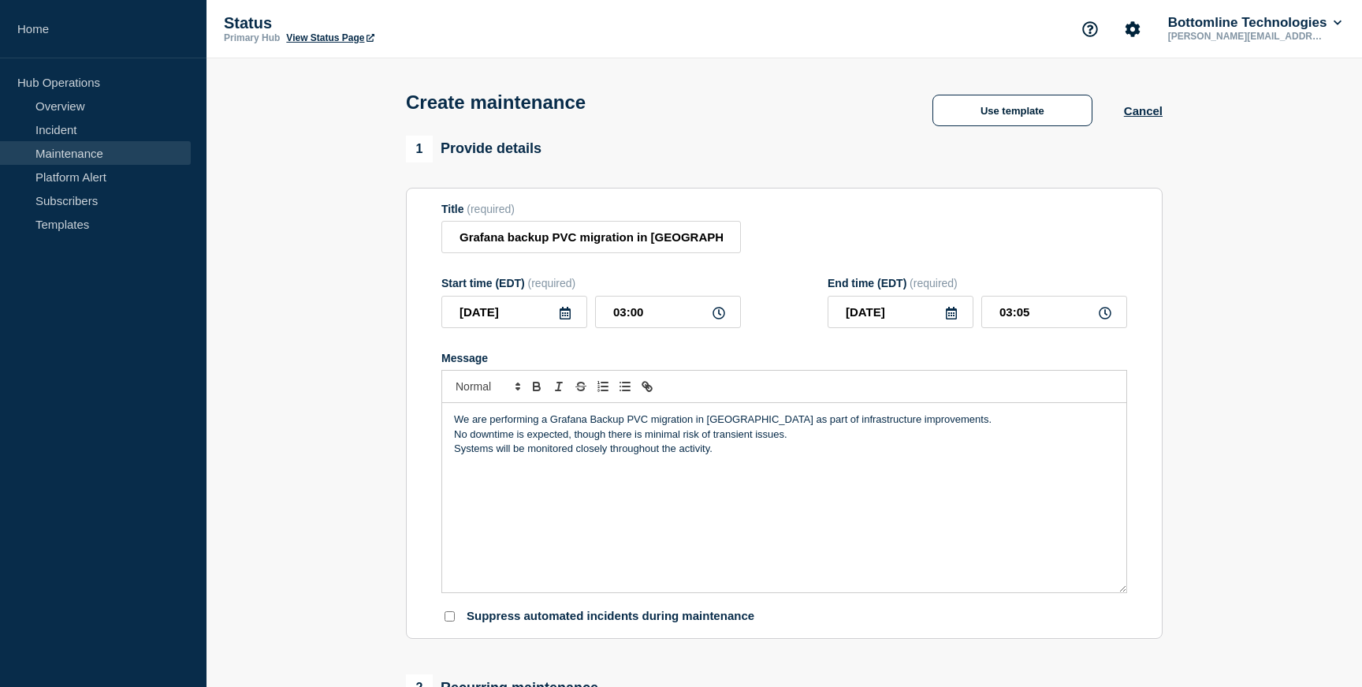
click at [736, 456] on p "Systems will be monitored closely throughout the activity." at bounding box center [784, 449] width 661 height 14
drag, startPoint x: 722, startPoint y: 464, endPoint x: 450, endPoint y: 438, distance: 273.3
click at [450, 438] on div "We are performing a Grafana Backup PVC migration in US00 as part of infrastruct…" at bounding box center [784, 497] width 684 height 189
copy div "We are performing a Grafana Backup PVC migration in US00 as part of infrastruct…"
click at [576, 485] on p "Description of Event:" at bounding box center [784, 478] width 661 height 14
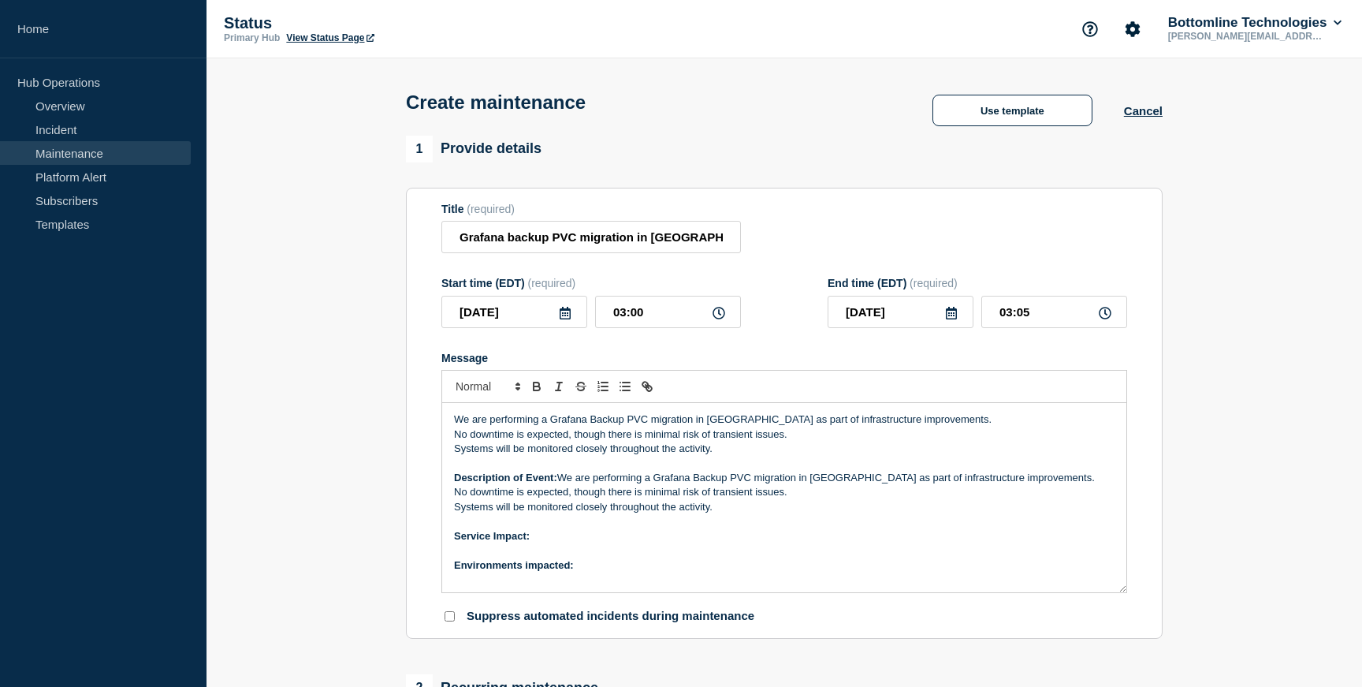
click at [537, 543] on p "Service Impact:" at bounding box center [784, 536] width 661 height 14
click at [620, 557] on p "Message" at bounding box center [784, 550] width 661 height 14
click at [605, 572] on p "Environments impacted:" at bounding box center [784, 565] width 661 height 14
drag, startPoint x: 727, startPoint y: 472, endPoint x: 400, endPoint y: 418, distance: 331.6
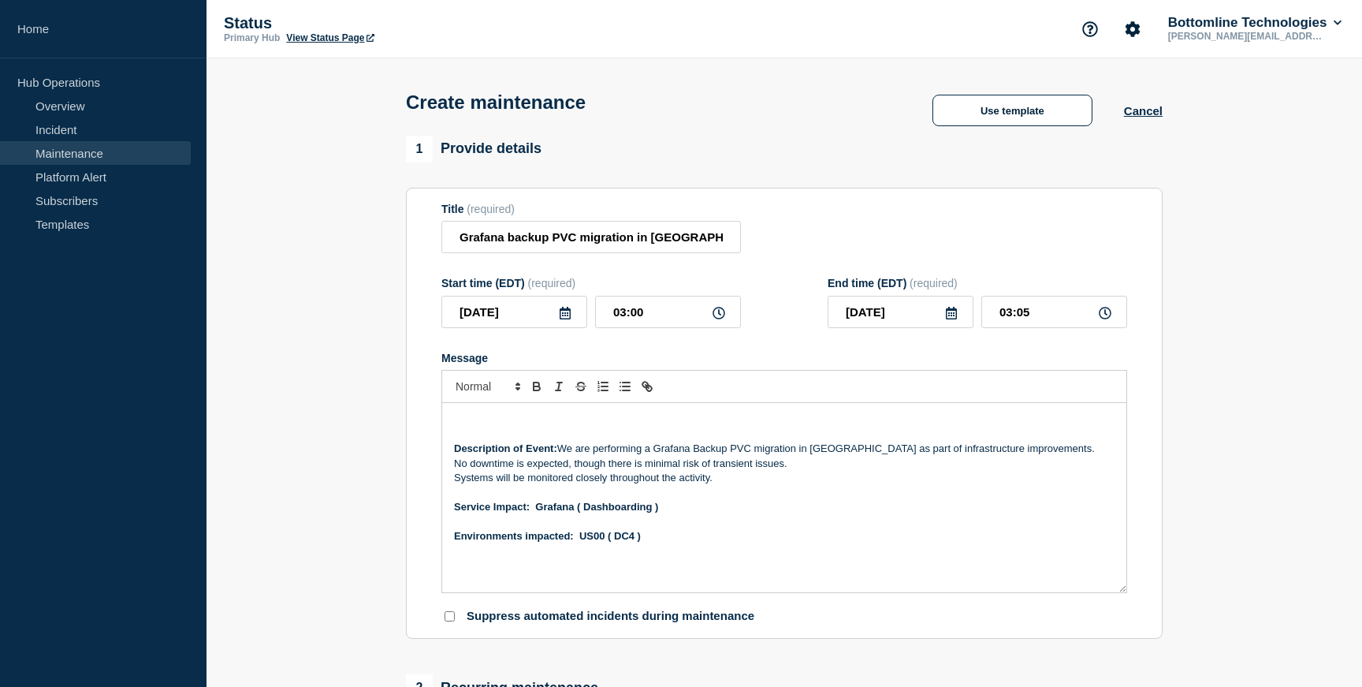
click at [558, 456] on p "Description of Event: We are performing a Grafana Backup PVC migration in US00 …" at bounding box center [784, 449] width 661 height 14
click at [767, 528] on p "Message" at bounding box center [784, 521] width 661 height 14
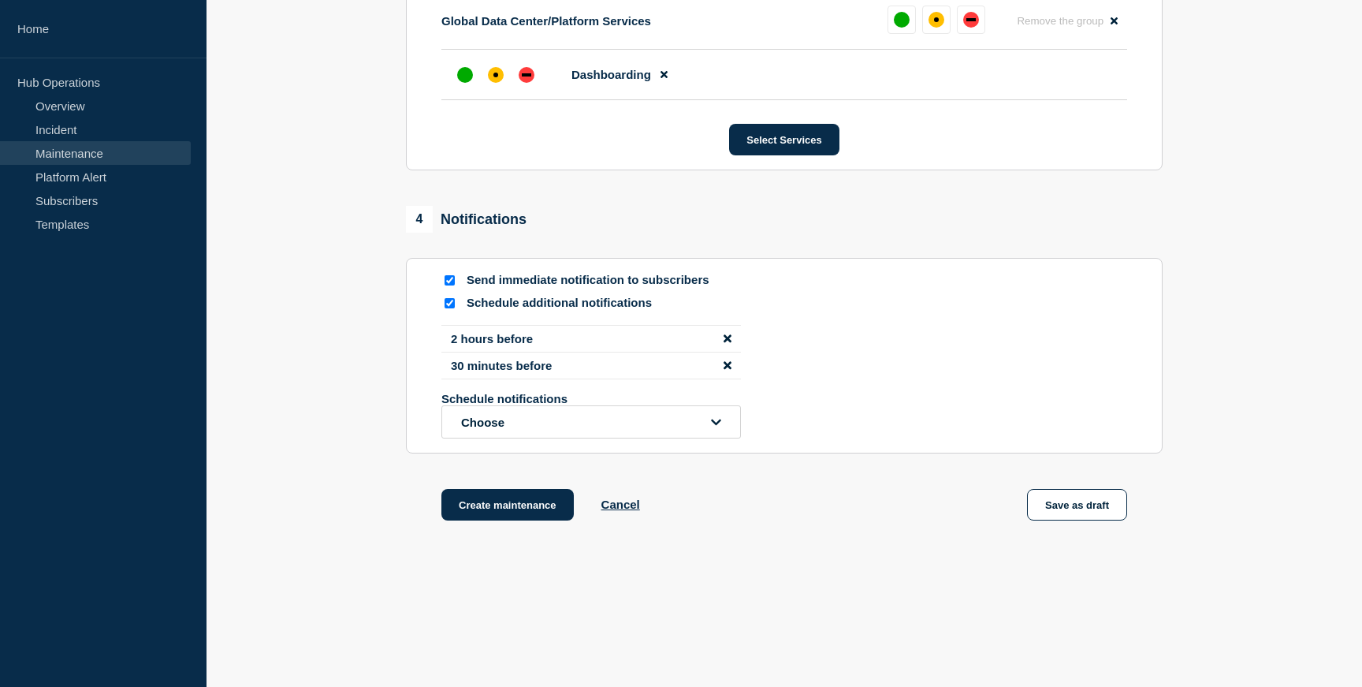
scroll to position [926, 0]
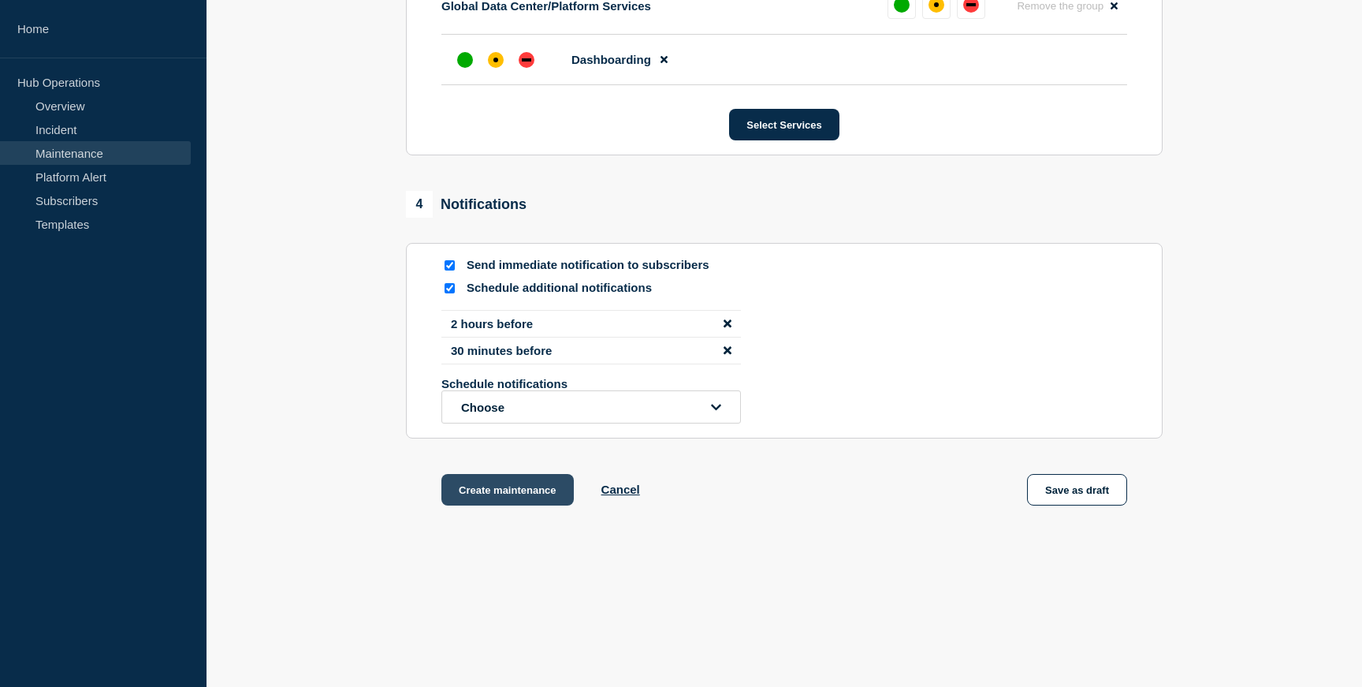
click at [516, 492] on button "Create maintenance" at bounding box center [508, 490] width 132 height 32
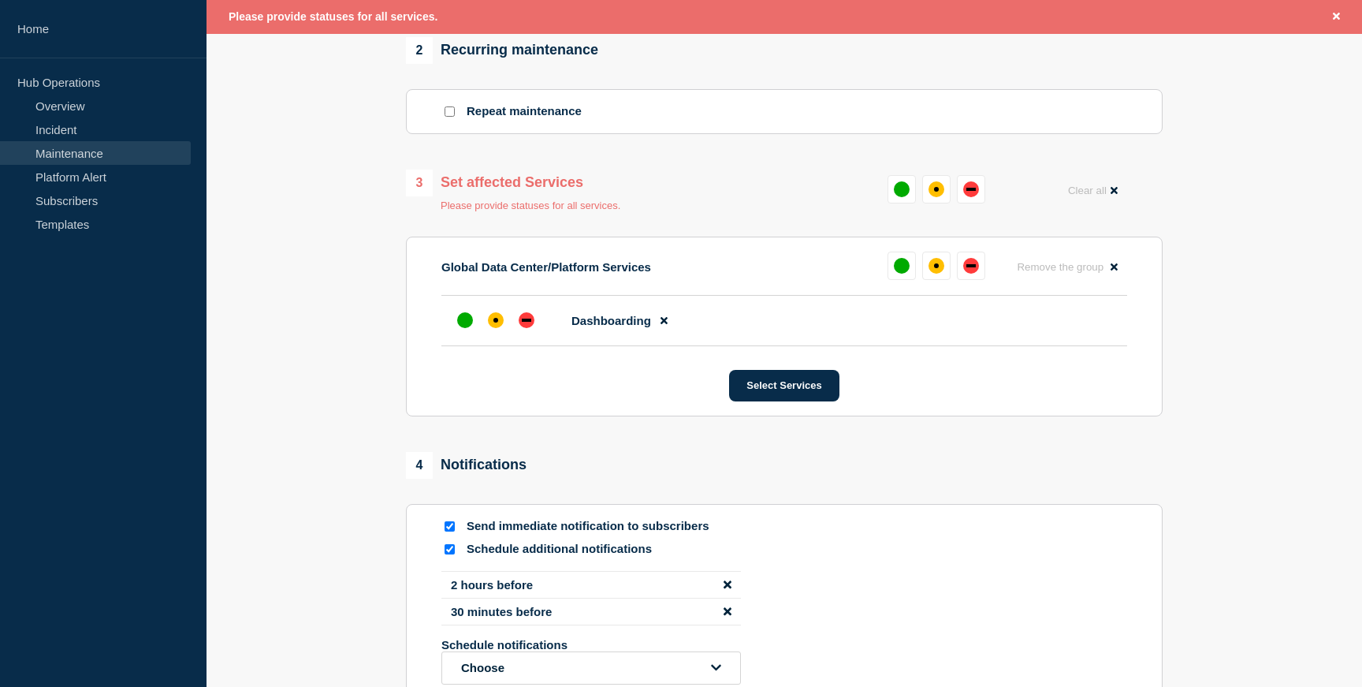
scroll to position [655, 0]
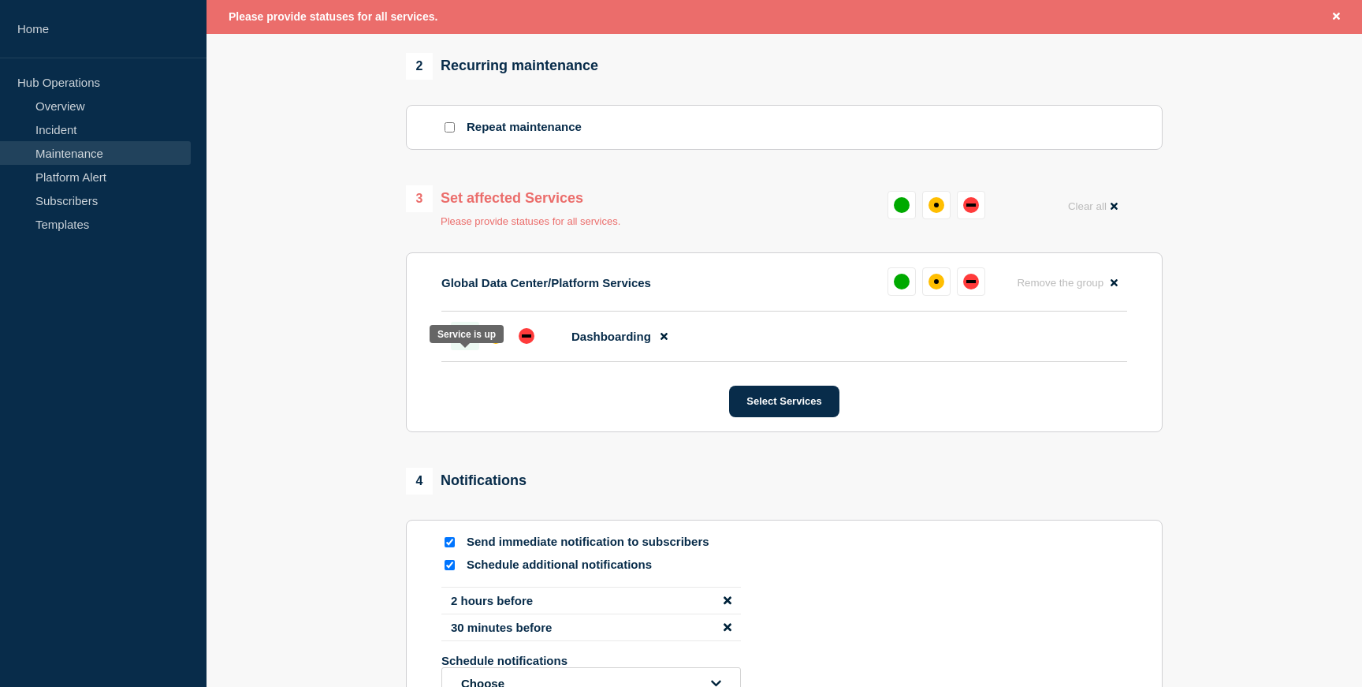
click at [464, 344] on div "up" at bounding box center [465, 336] width 16 height 16
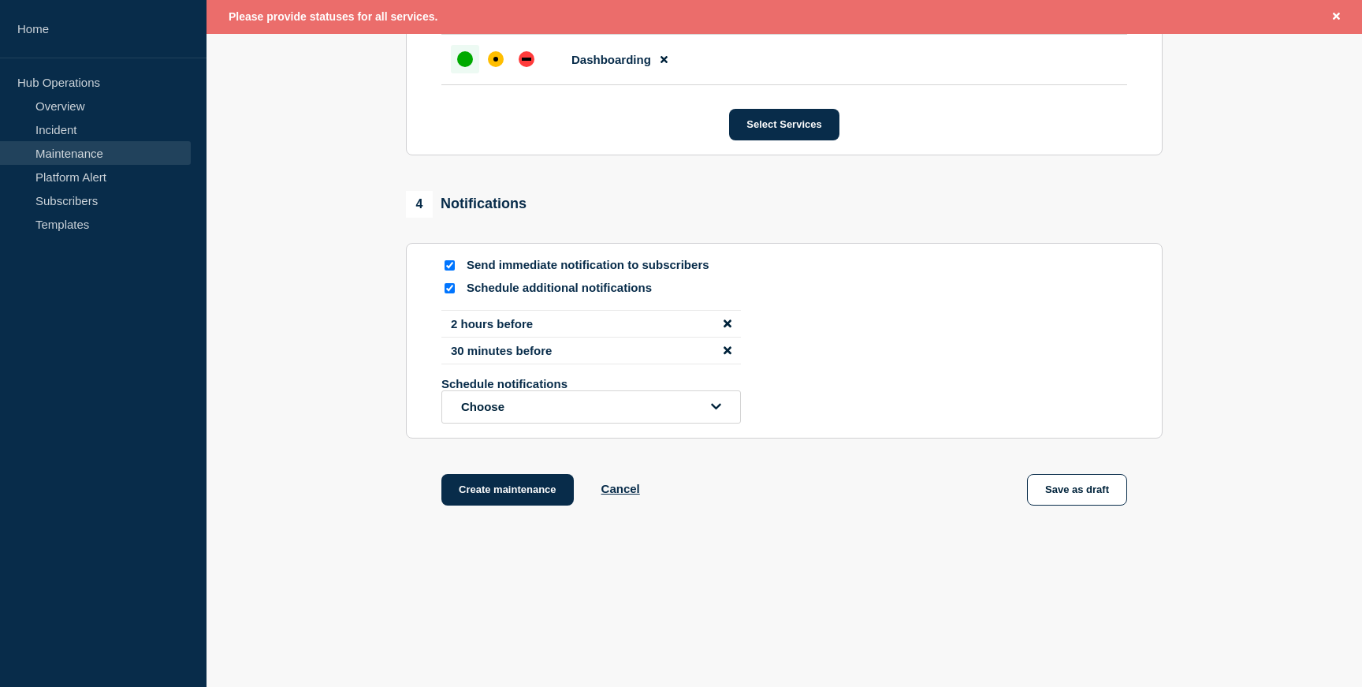
scroll to position [960, 0]
click at [490, 487] on button "Create maintenance" at bounding box center [508, 490] width 132 height 32
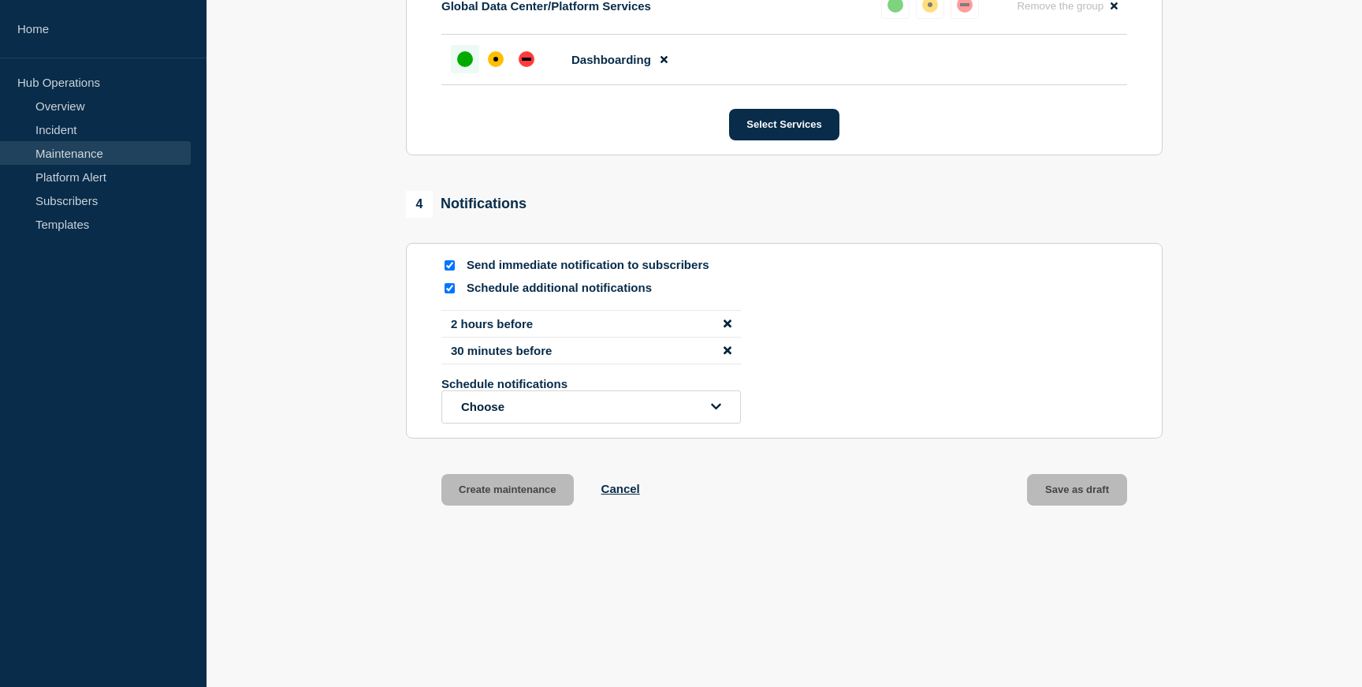
scroll to position [926, 0]
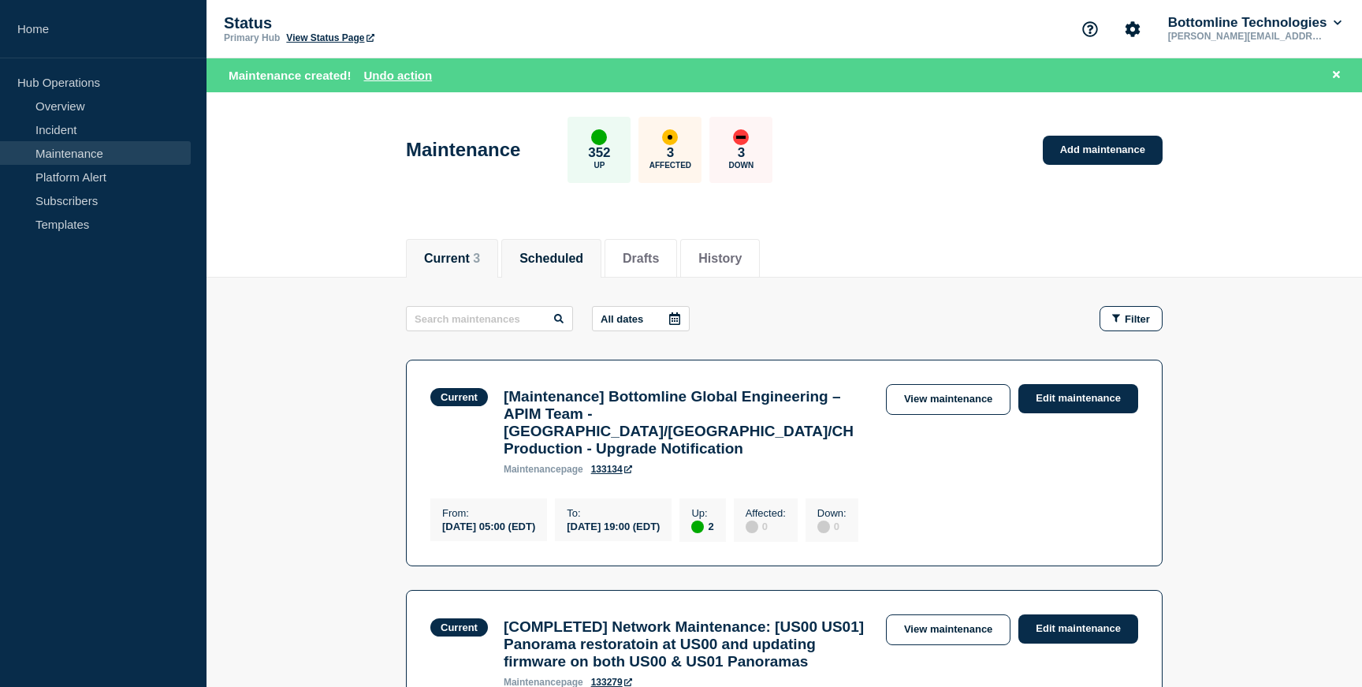
click at [550, 264] on button "Scheduled" at bounding box center [552, 259] width 64 height 14
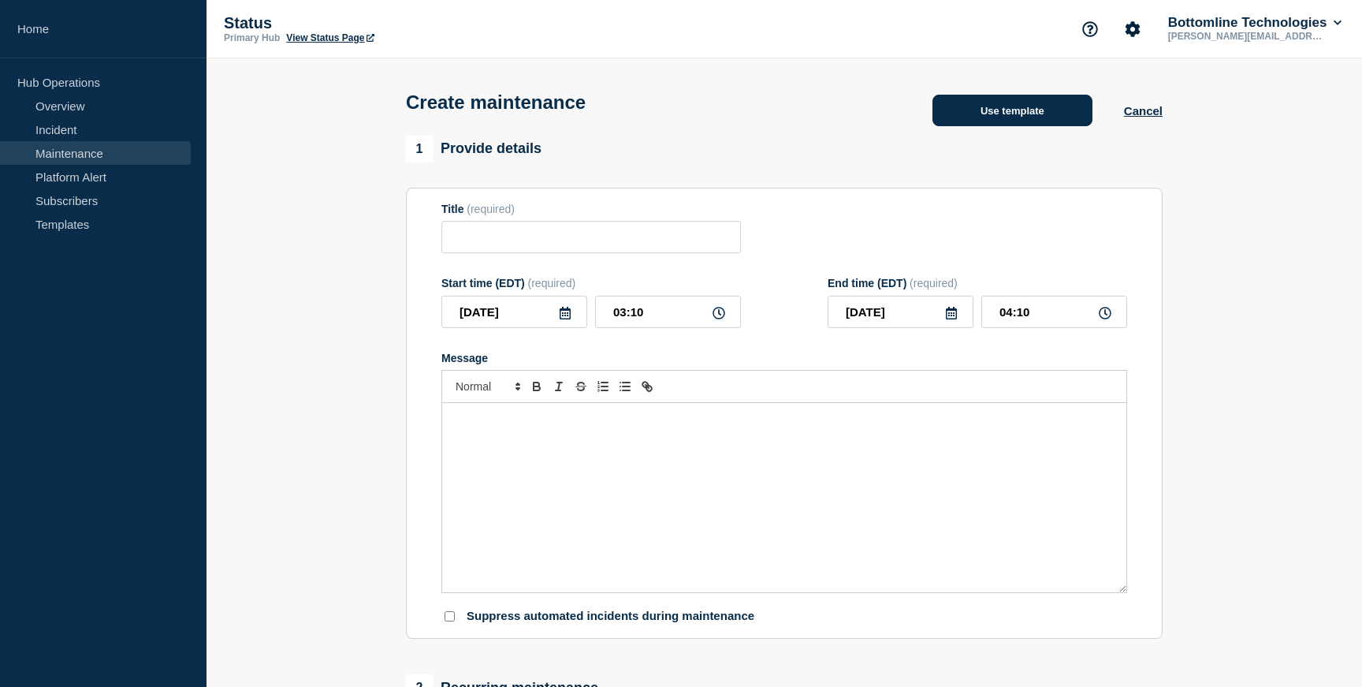
click at [1013, 121] on button "Use template" at bounding box center [1013, 111] width 160 height 32
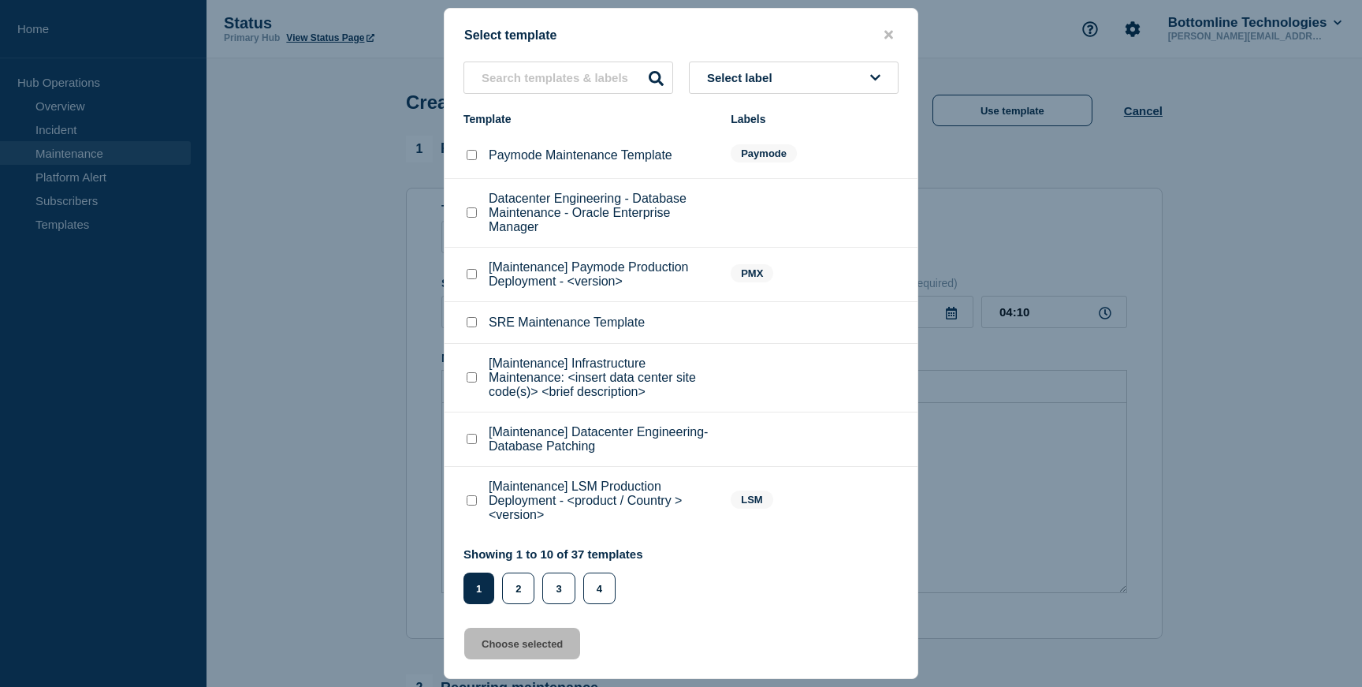
click at [472, 327] on input "SRE Maintenance Template checkbox" at bounding box center [472, 322] width 10 height 10
checkbox input "true"
click at [527, 646] on button "Choose selected" at bounding box center [522, 644] width 116 height 32
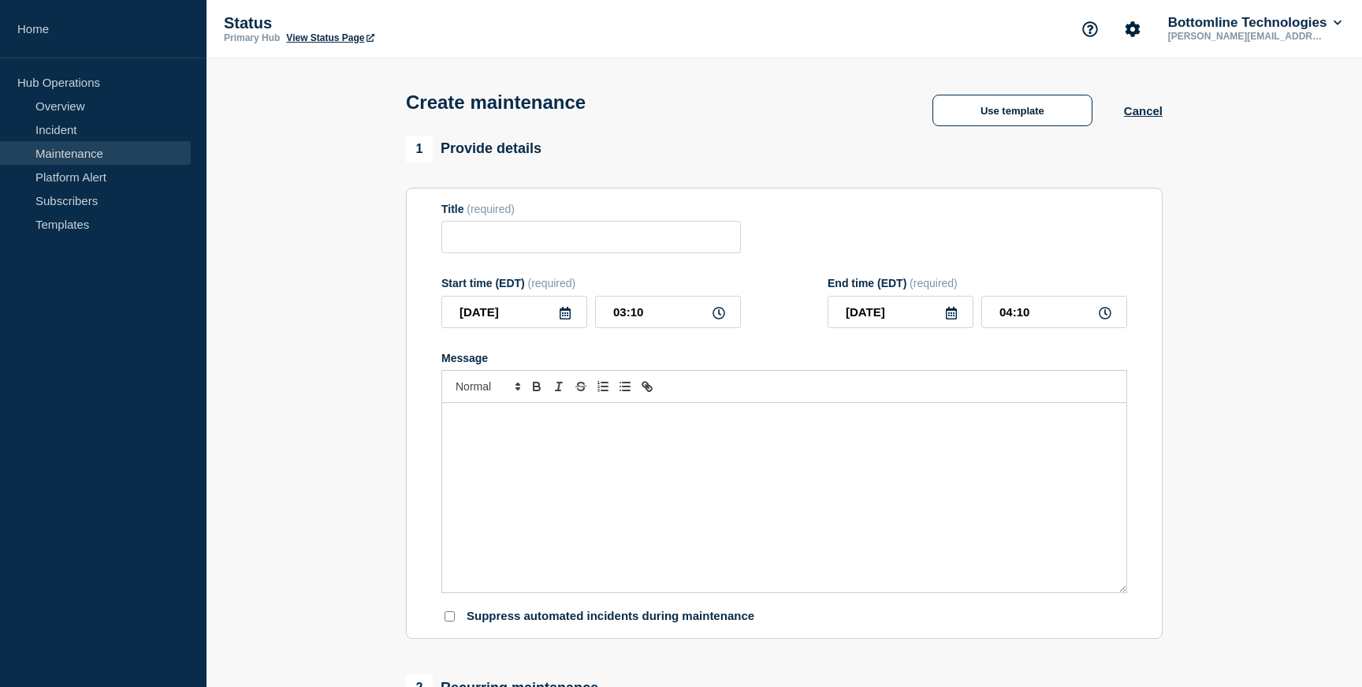
type input "SRE Maintenance Template"
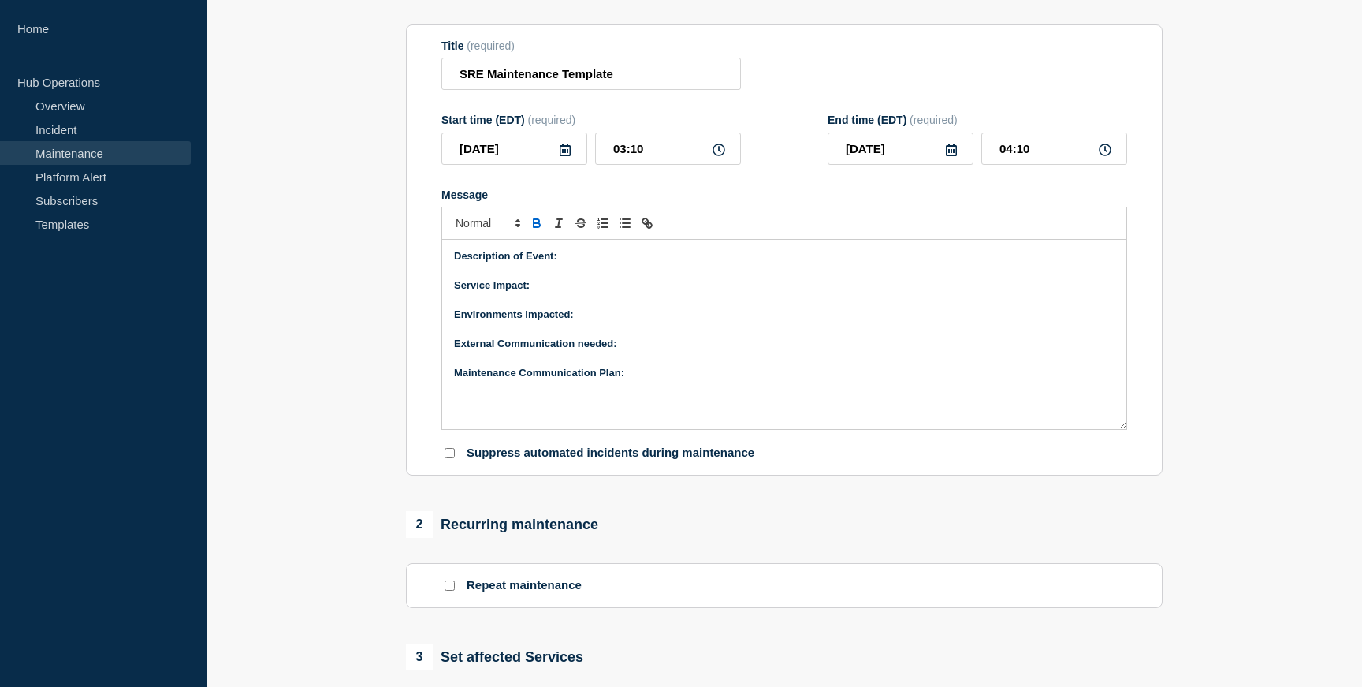
scroll to position [158, 0]
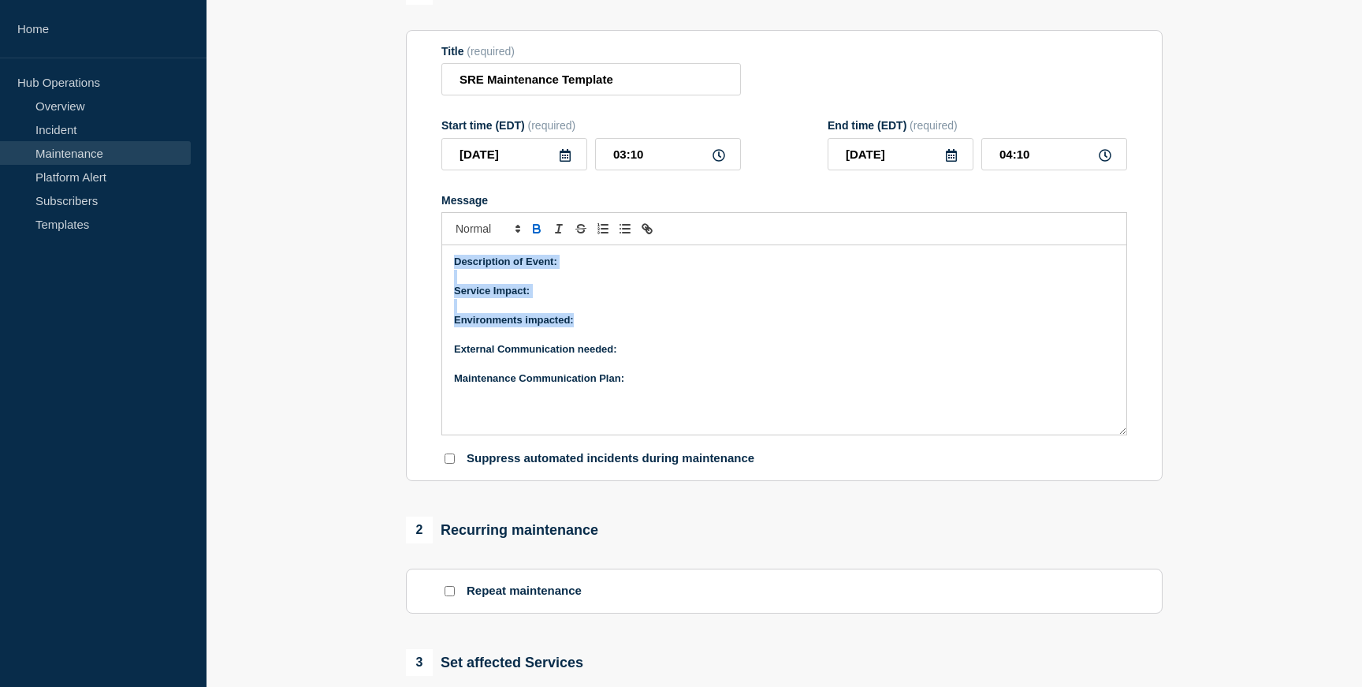
drag, startPoint x: 577, startPoint y: 335, endPoint x: 440, endPoint y: 281, distance: 147.6
click at [440, 281] on section "Title (required) SRE Maintenance Template Start time (EDT) (required) [DATE] 03…" at bounding box center [784, 256] width 757 height 452
copy div "Description of Event: Service Impact: Environments impacted:"
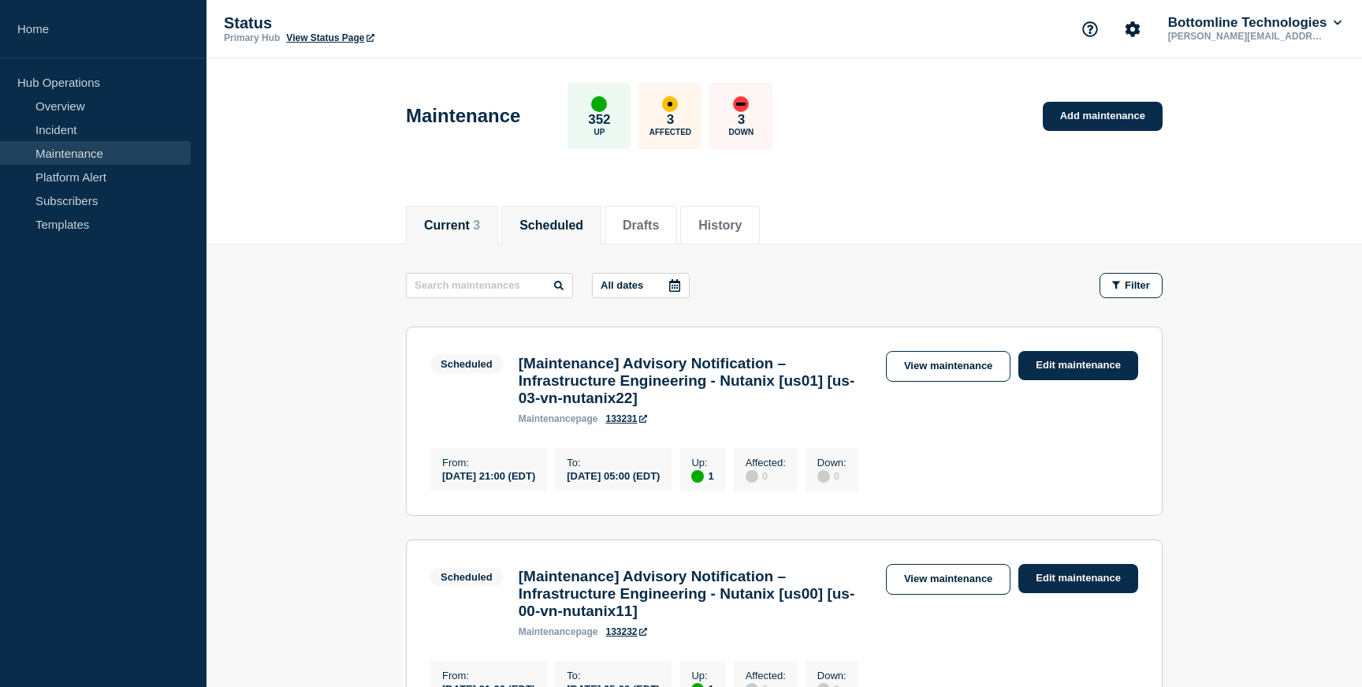
click at [444, 227] on button "Current 3" at bounding box center [452, 225] width 56 height 14
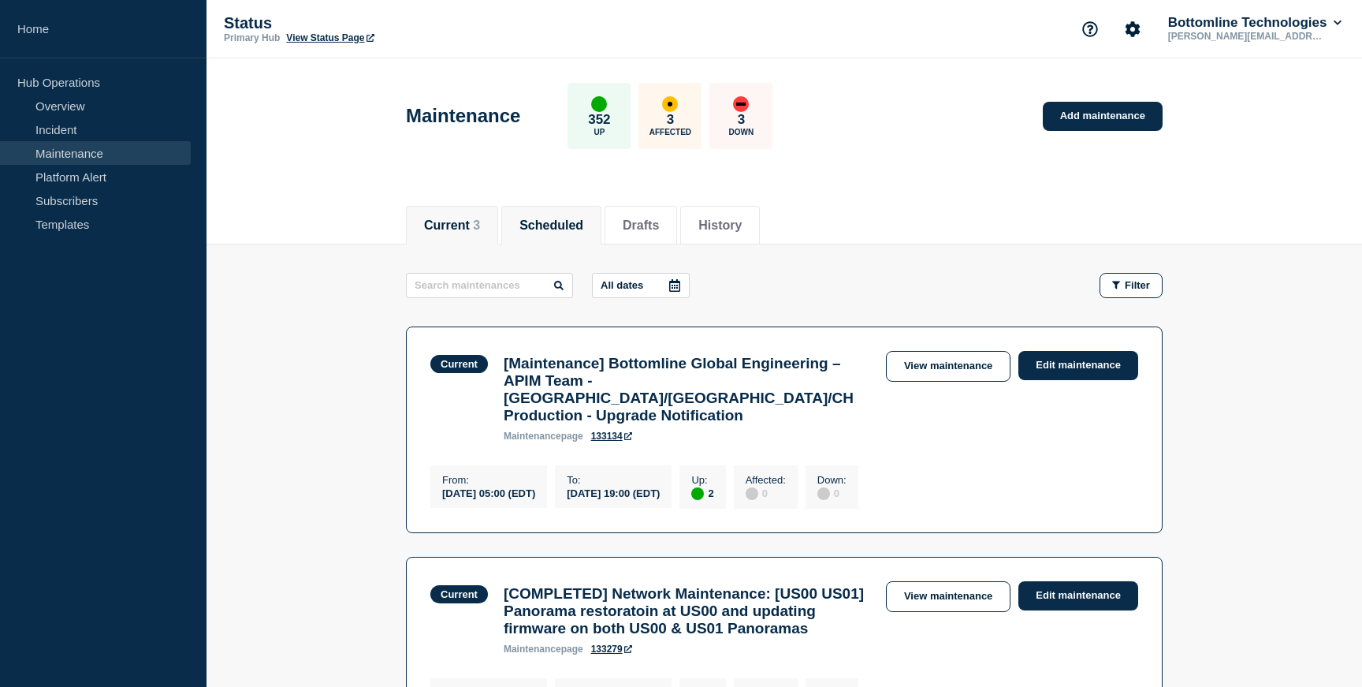
click at [542, 228] on button "Scheduled" at bounding box center [552, 225] width 64 height 14
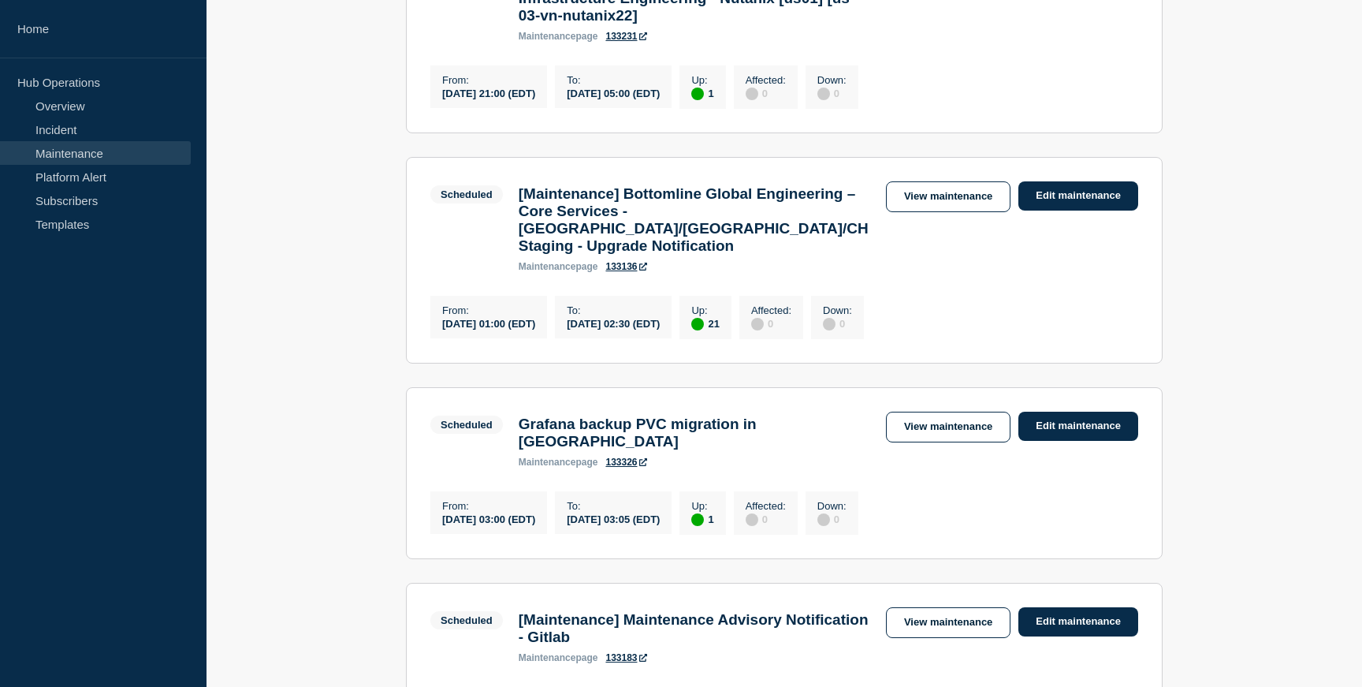
scroll to position [599, 0]
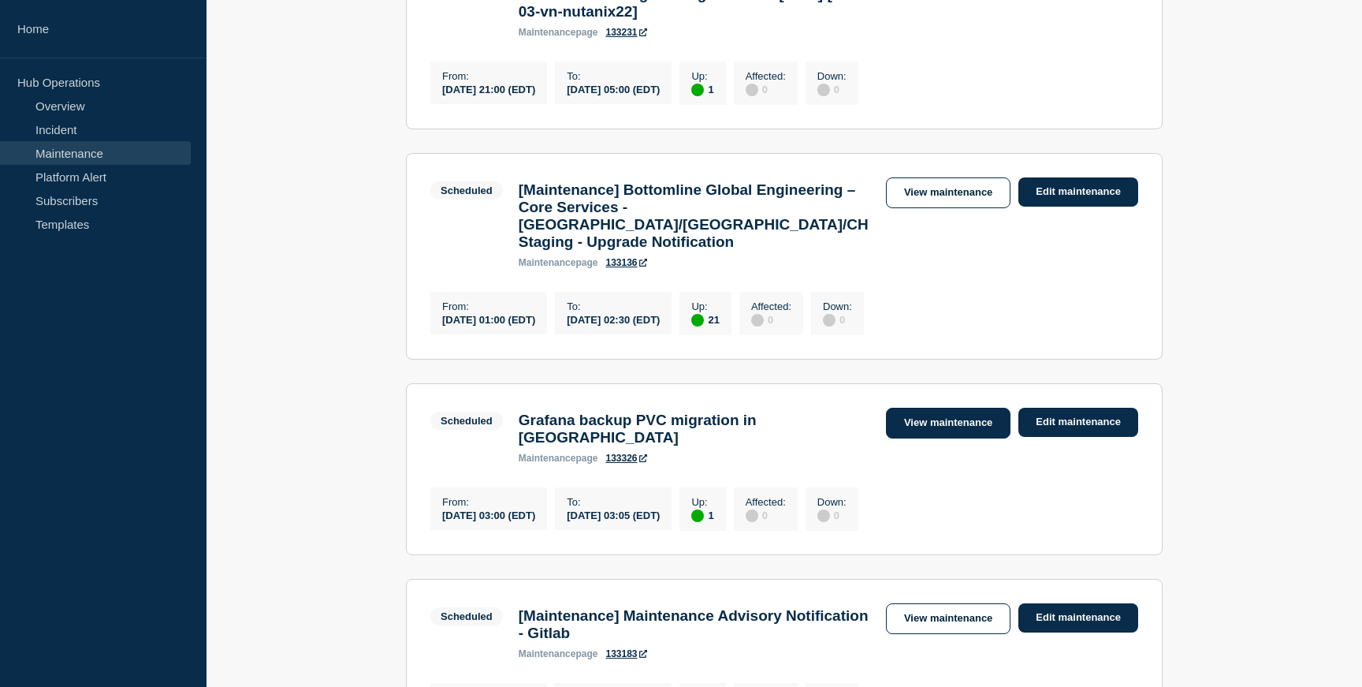
click at [997, 438] on link "View maintenance" at bounding box center [948, 423] width 125 height 31
